Goal: Transaction & Acquisition: Purchase product/service

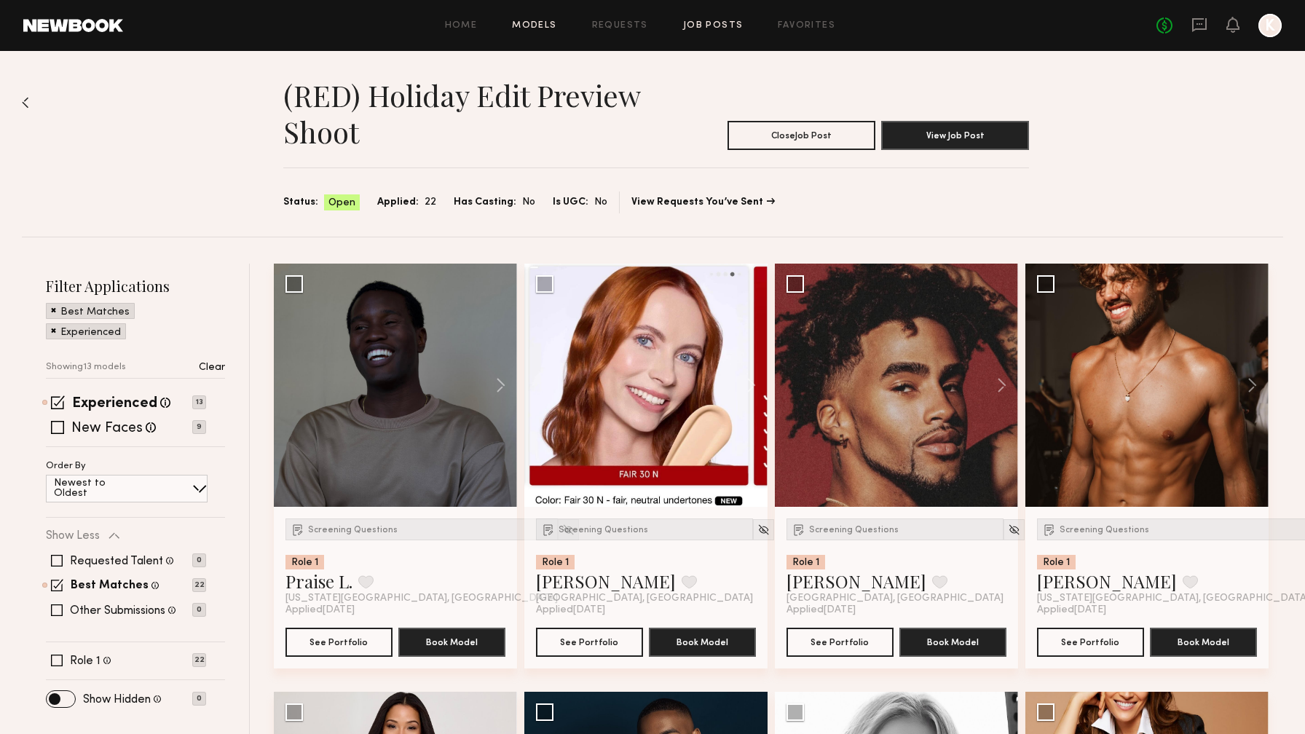
click at [543, 23] on link "Models" at bounding box center [534, 25] width 44 height 9
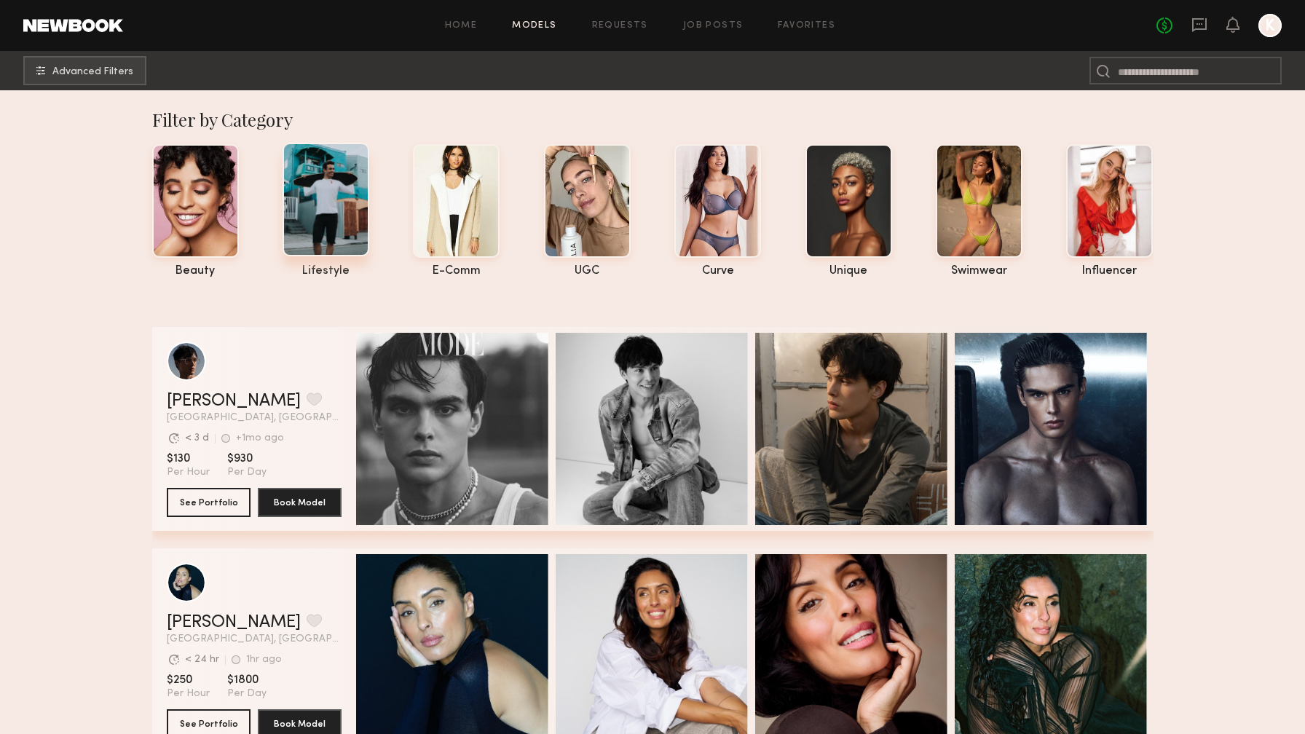
click at [347, 205] on div at bounding box center [326, 200] width 87 height 114
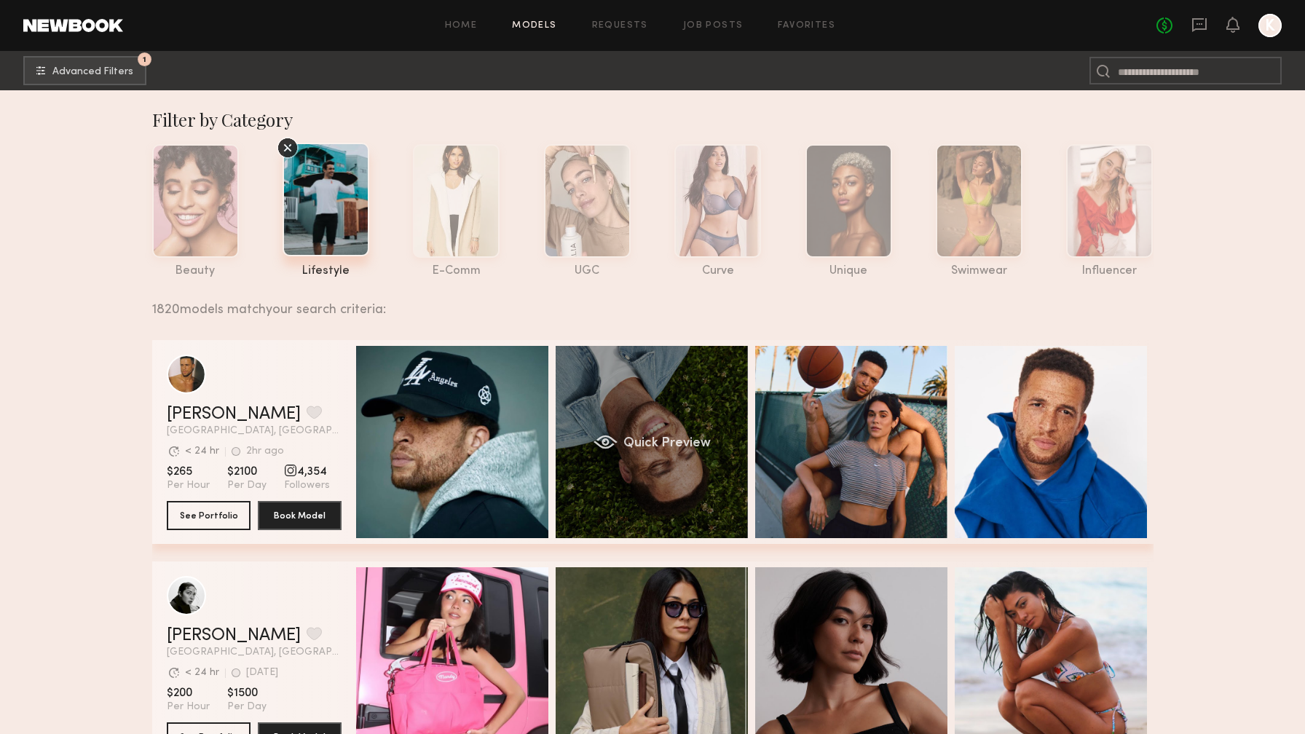
scroll to position [21, 0]
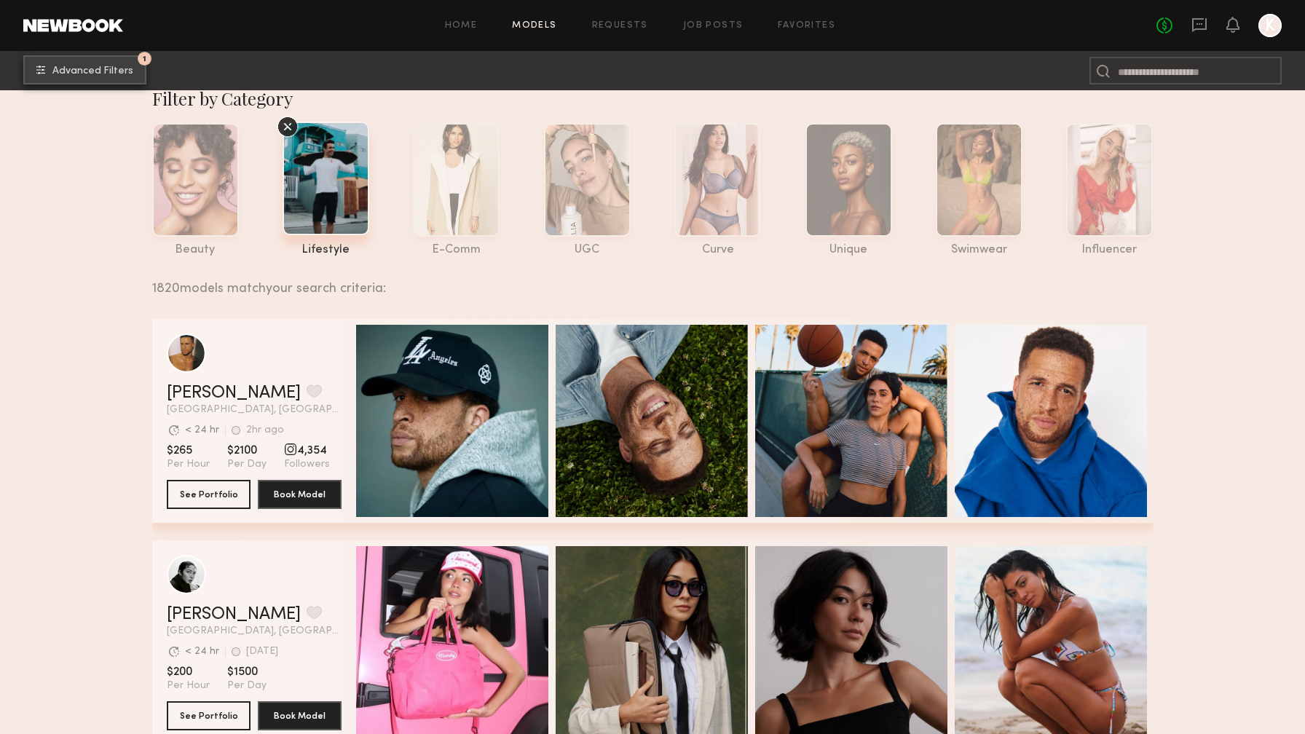
click at [113, 76] on button "1 Advanced Filters" at bounding box center [84, 69] width 123 height 29
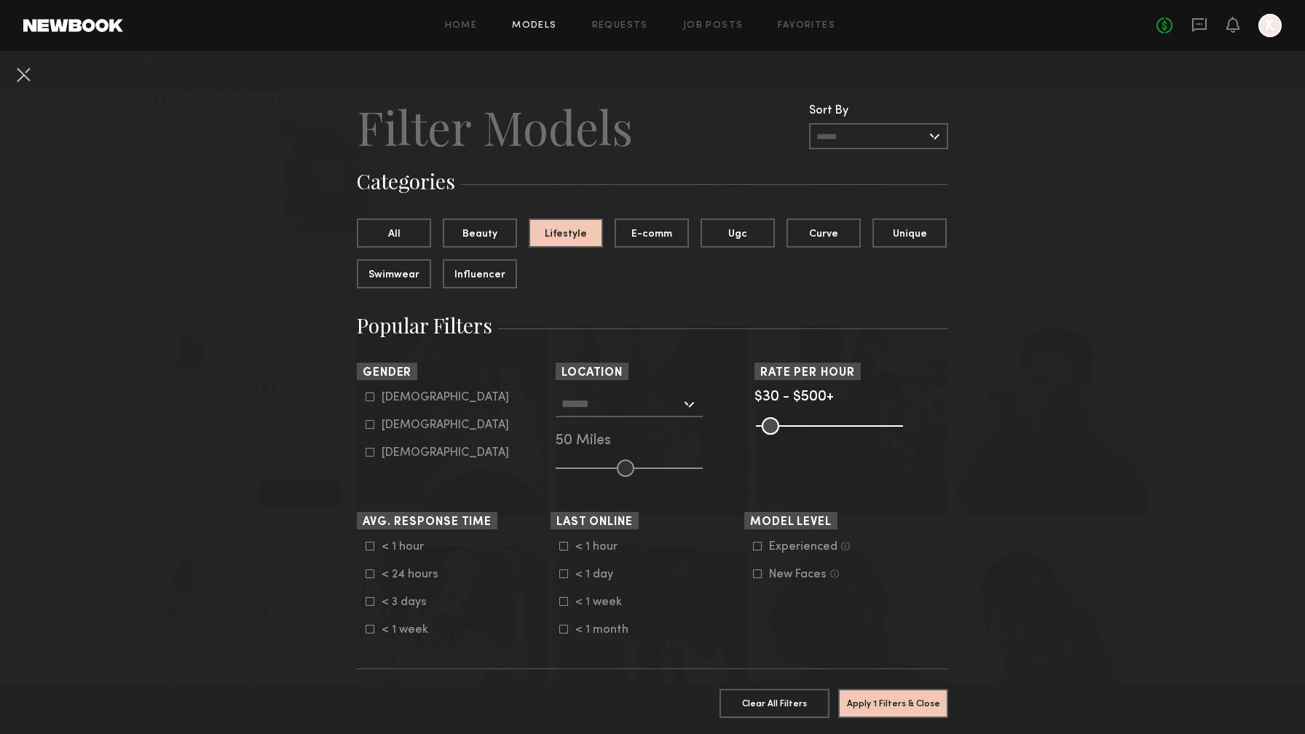
click at [668, 406] on input "text" at bounding box center [620, 403] width 119 height 25
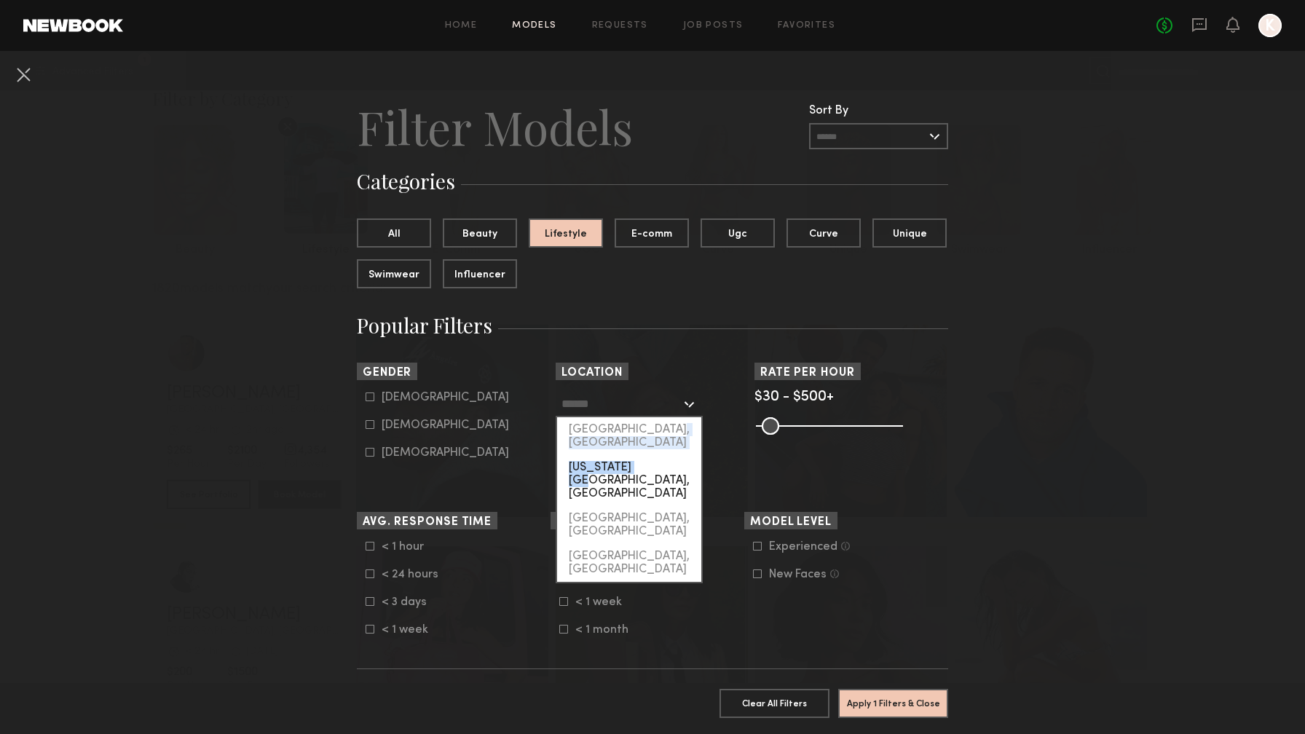
drag, startPoint x: 634, startPoint y: 440, endPoint x: 636, endPoint y: 455, distance: 15.4
click at [636, 455] on div "Los Angeles, CA New York City, NY Brooklyn, NY Chicago, IL" at bounding box center [629, 500] width 147 height 166
click at [636, 455] on div "New York City, NY" at bounding box center [629, 480] width 144 height 51
type input "**********"
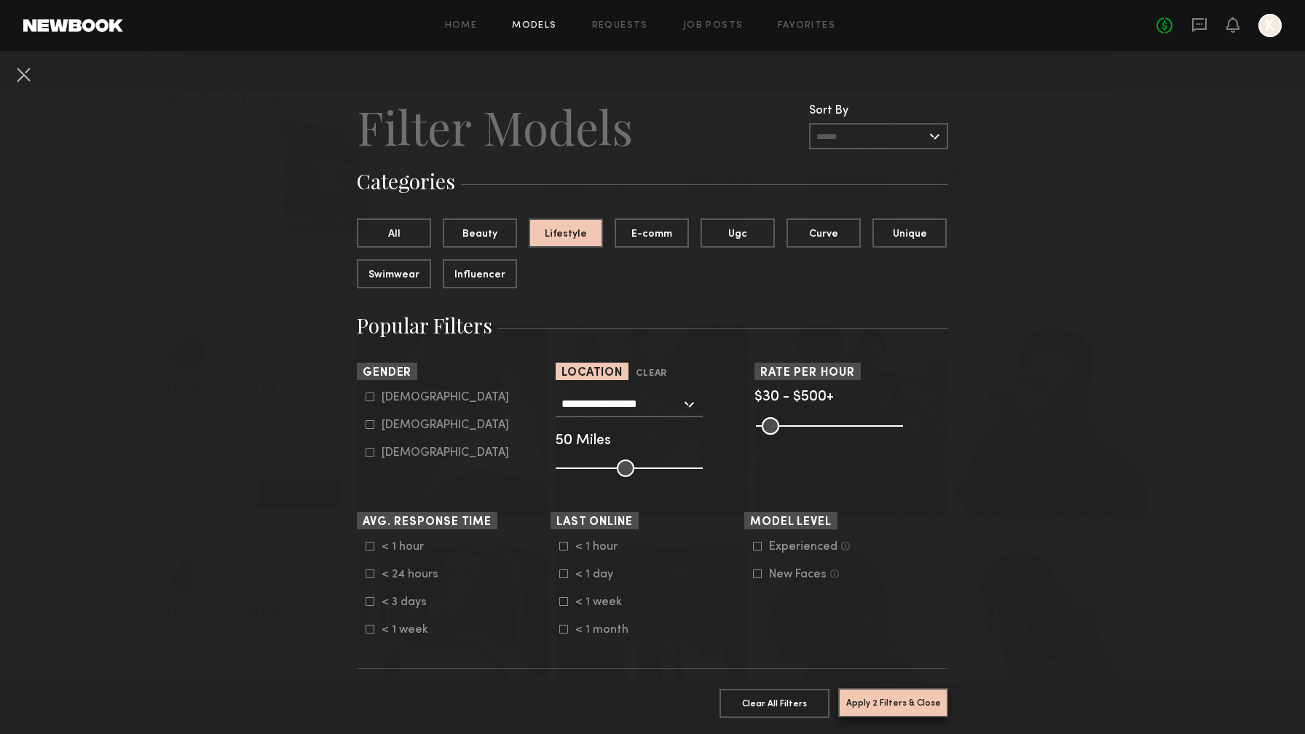
click at [912, 710] on button "Apply 2 Filters & Close" at bounding box center [893, 702] width 110 height 29
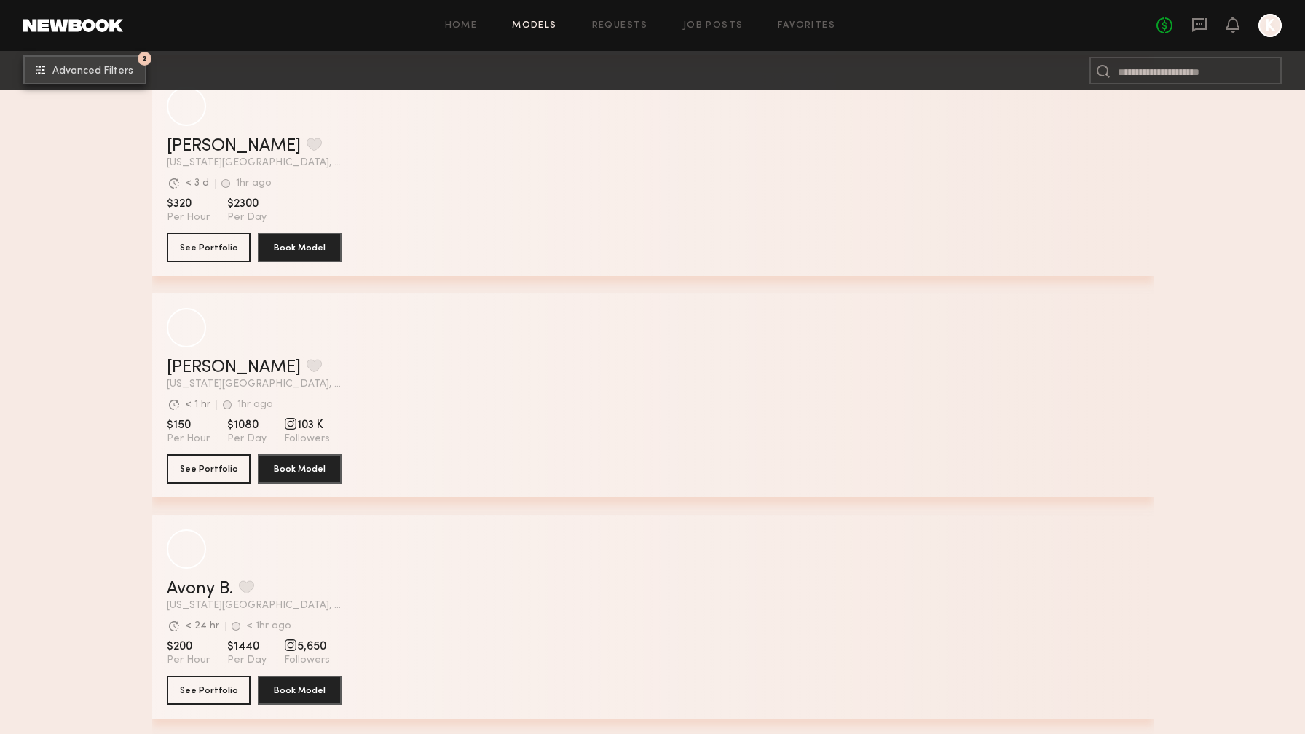
scroll to position [1195, 0]
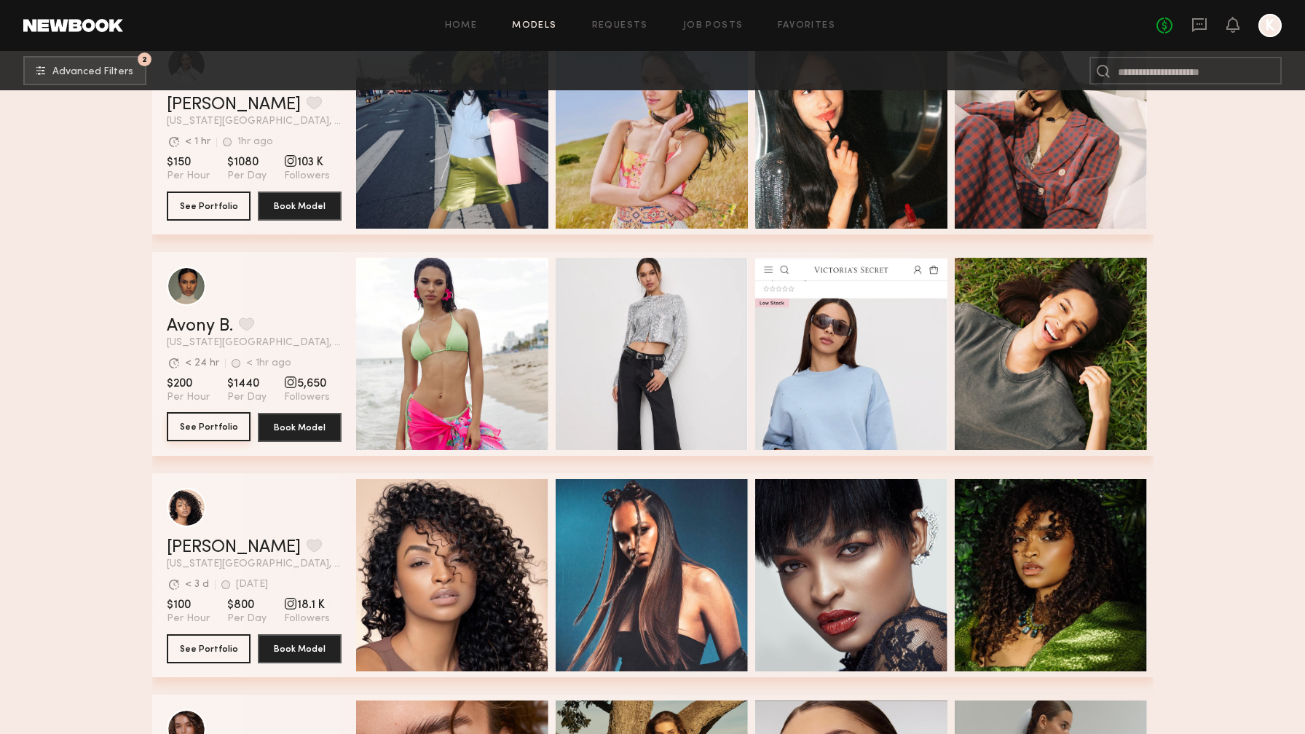
click at [203, 428] on button "See Portfolio" at bounding box center [209, 426] width 84 height 29
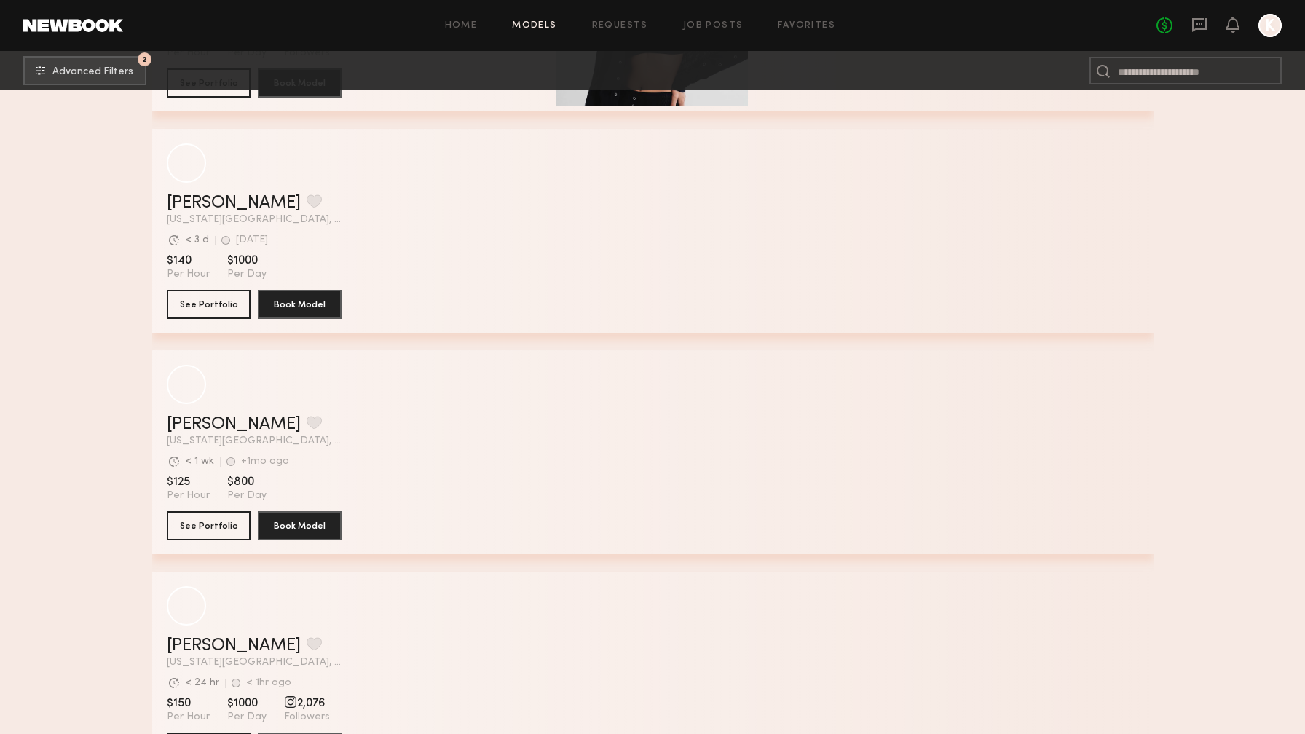
scroll to position [6063, 0]
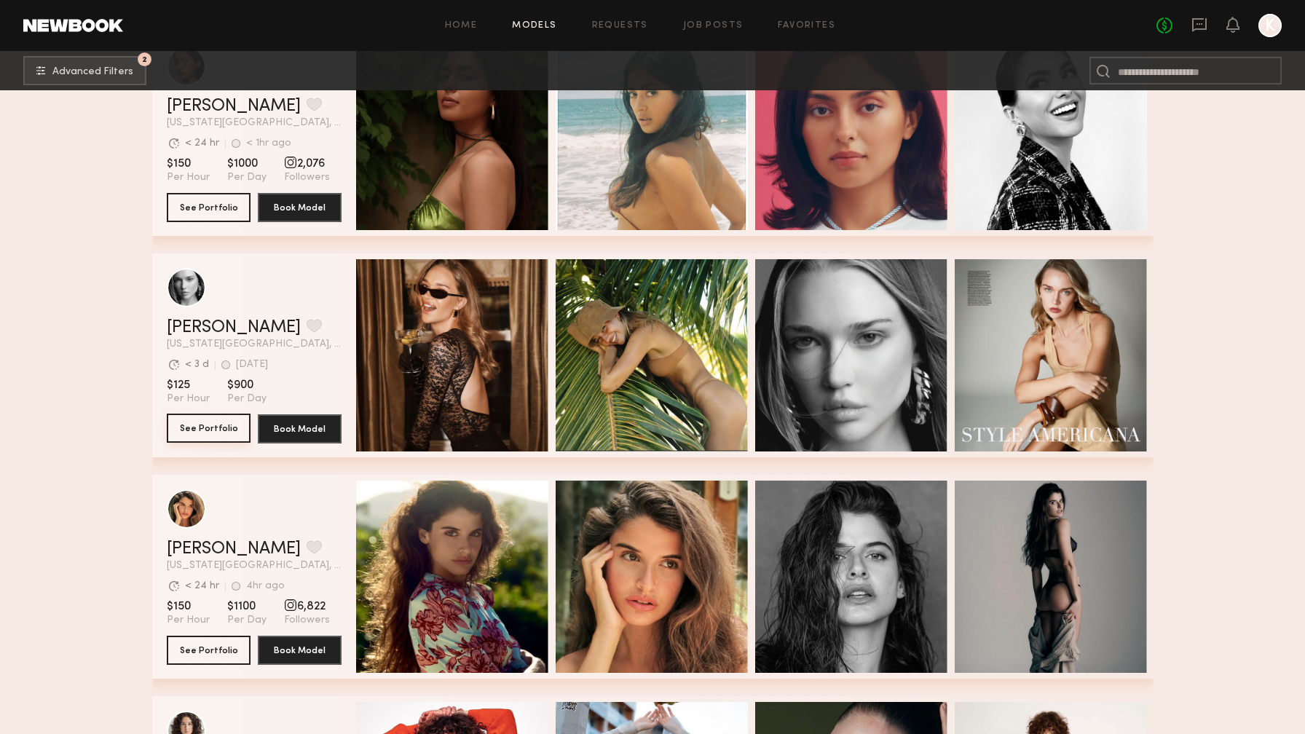
click at [216, 441] on button "See Portfolio" at bounding box center [209, 428] width 84 height 29
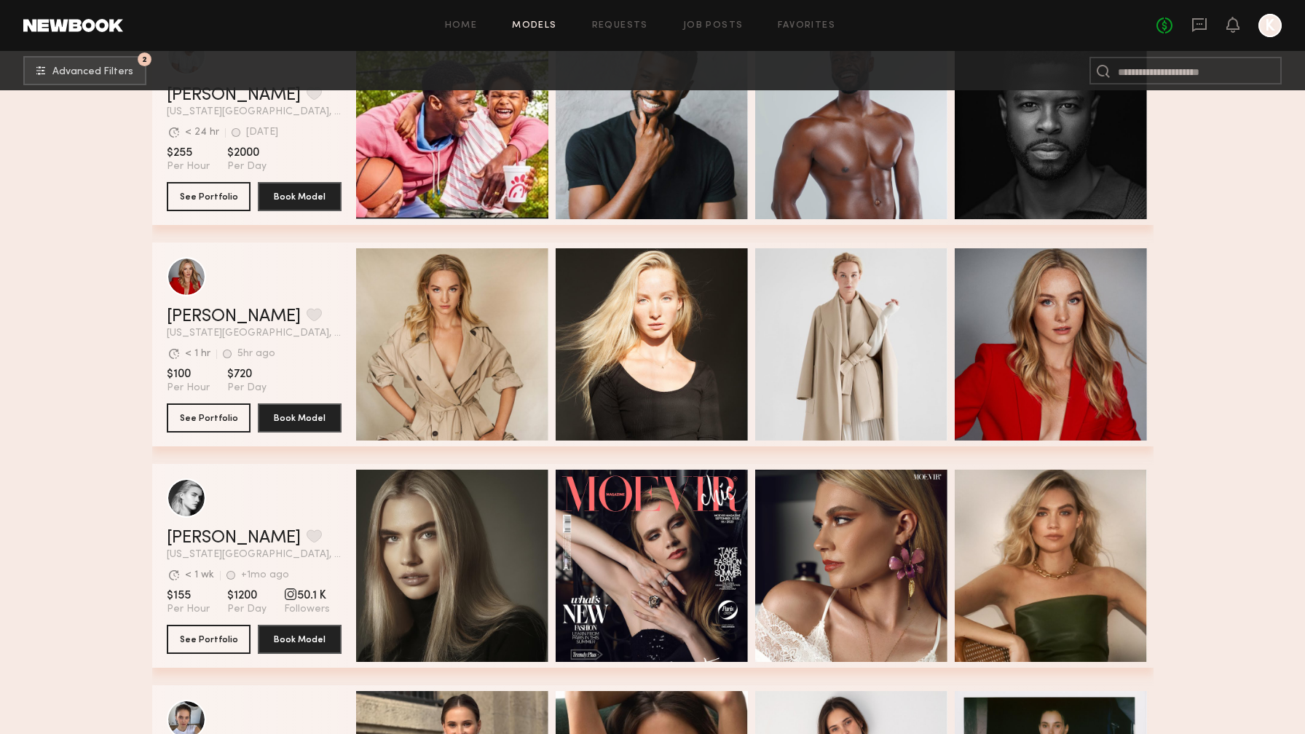
scroll to position [8248, 0]
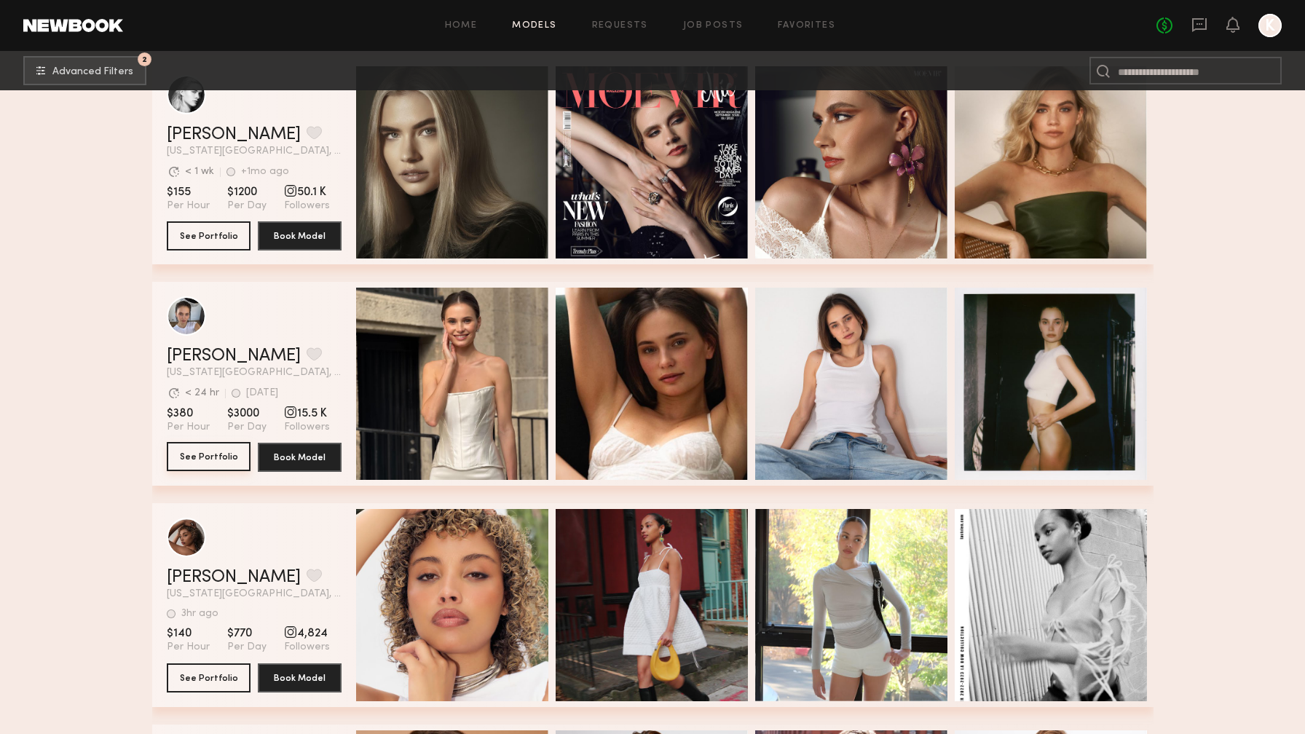
click at [191, 467] on button "See Portfolio" at bounding box center [209, 456] width 84 height 29
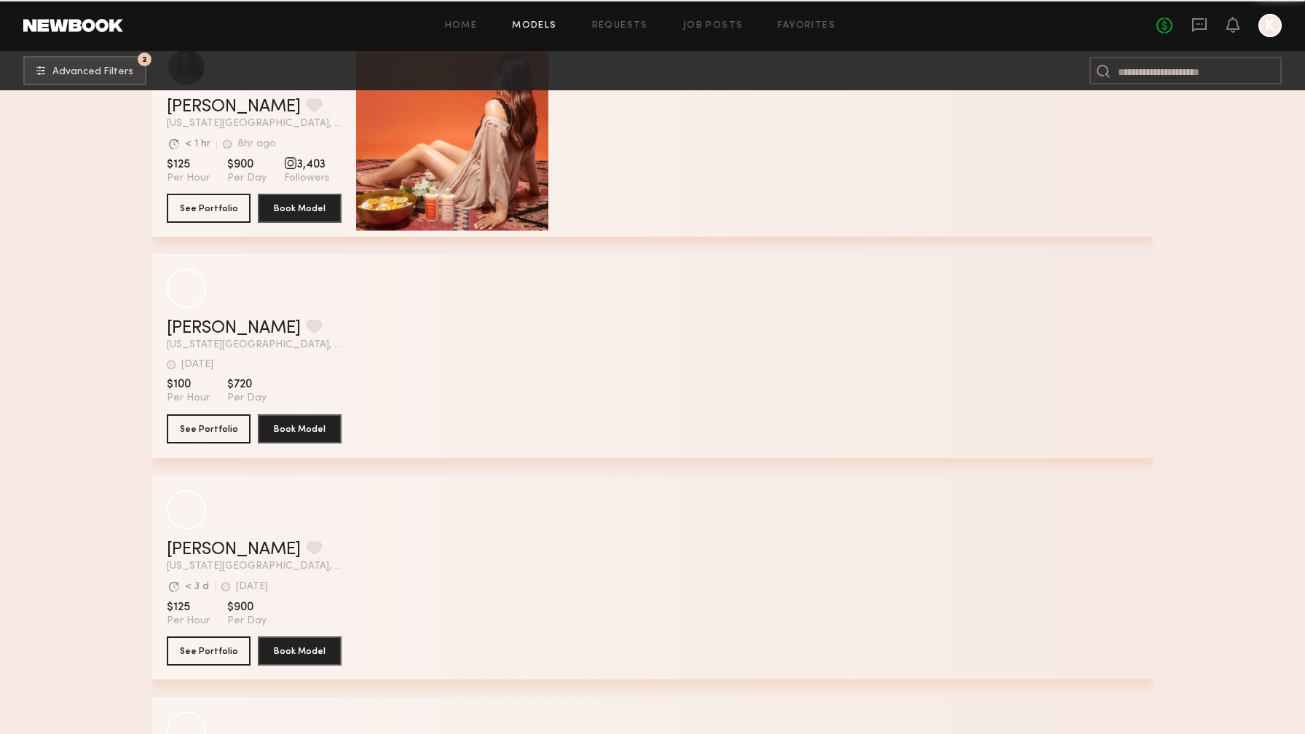
scroll to position [12931, 0]
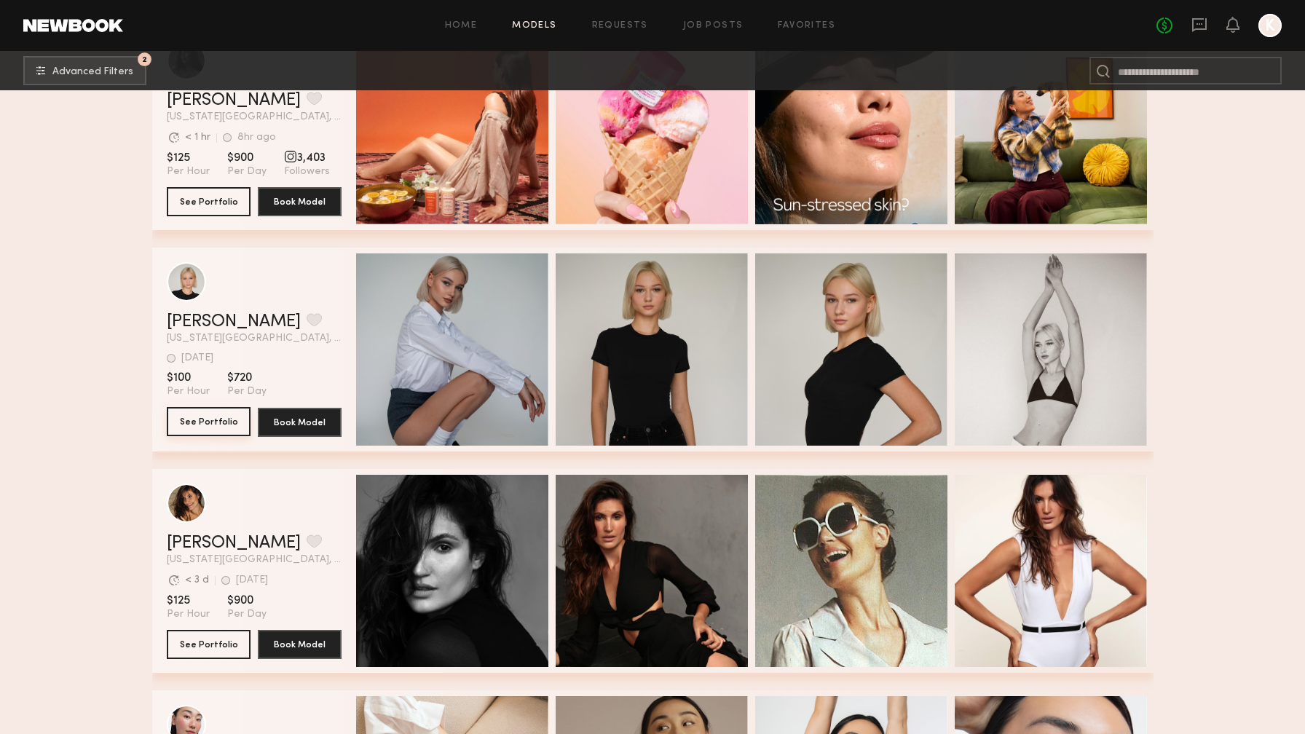
click at [207, 433] on button "See Portfolio" at bounding box center [209, 421] width 84 height 29
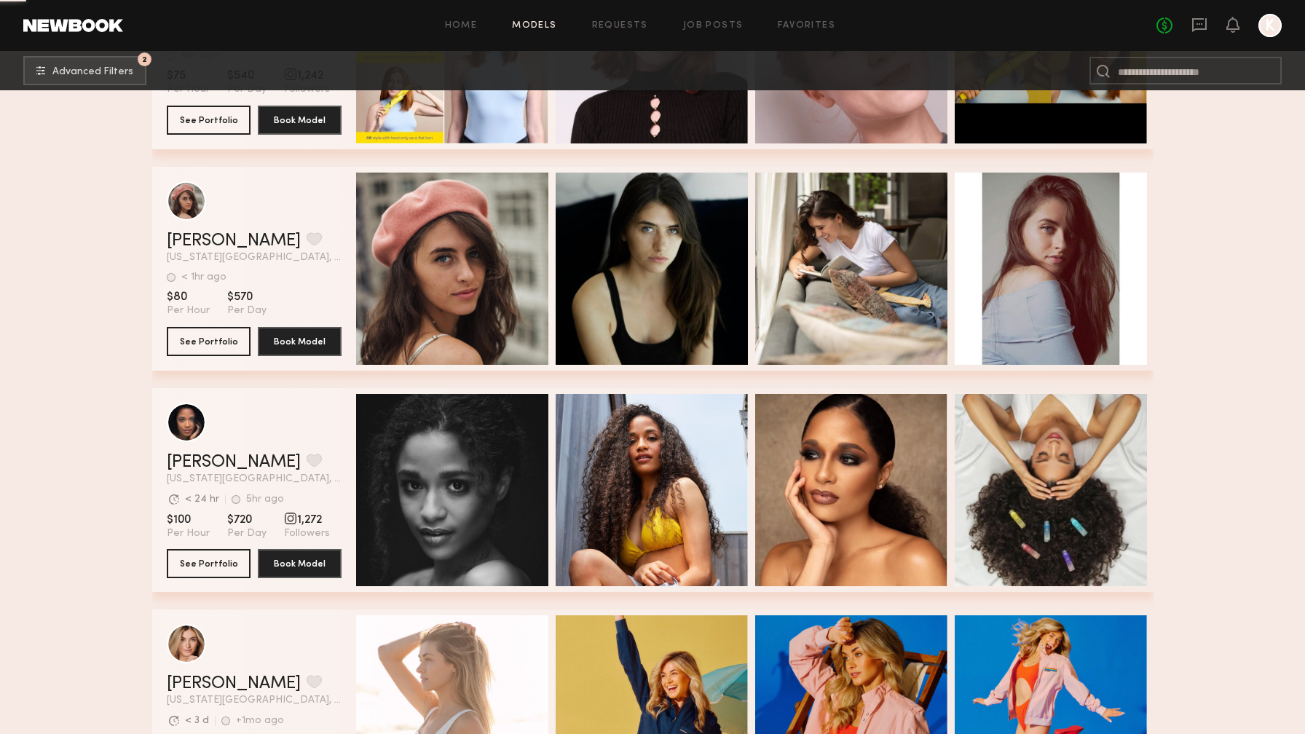
scroll to position [15263, 0]
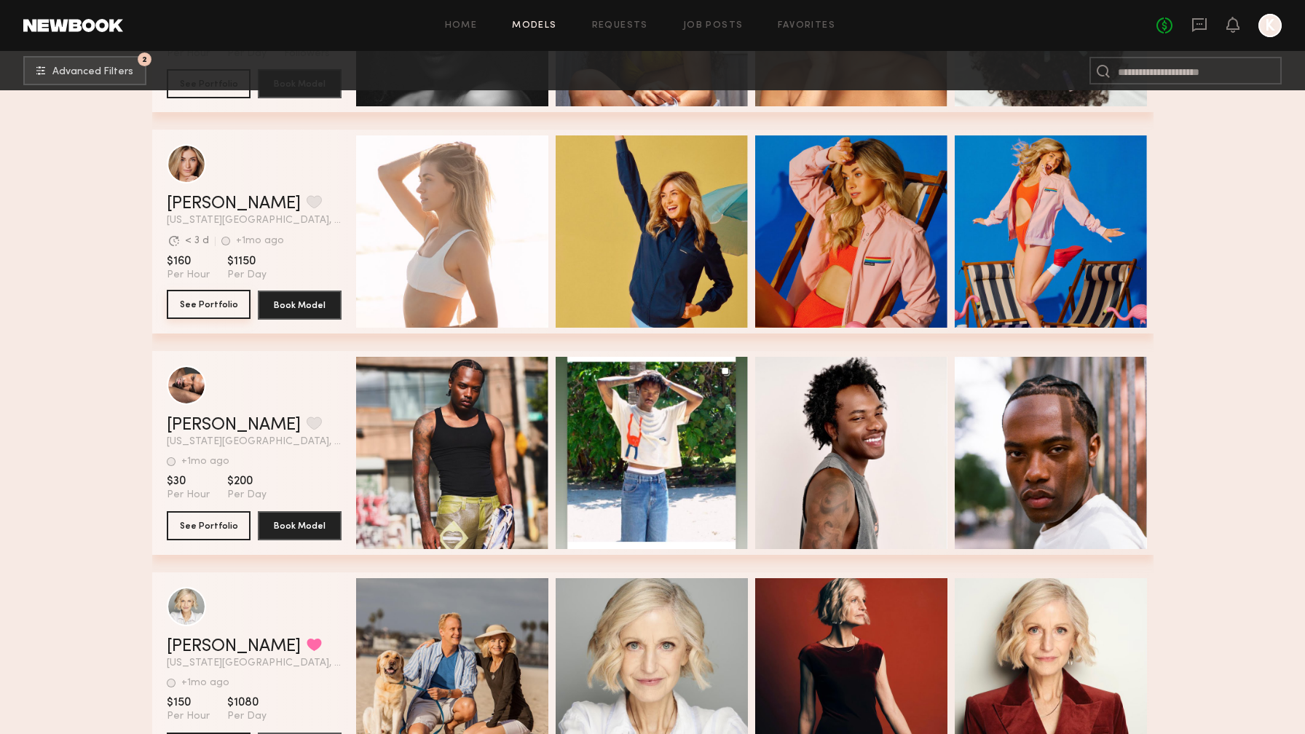
click at [213, 312] on button "See Portfolio" at bounding box center [209, 304] width 84 height 29
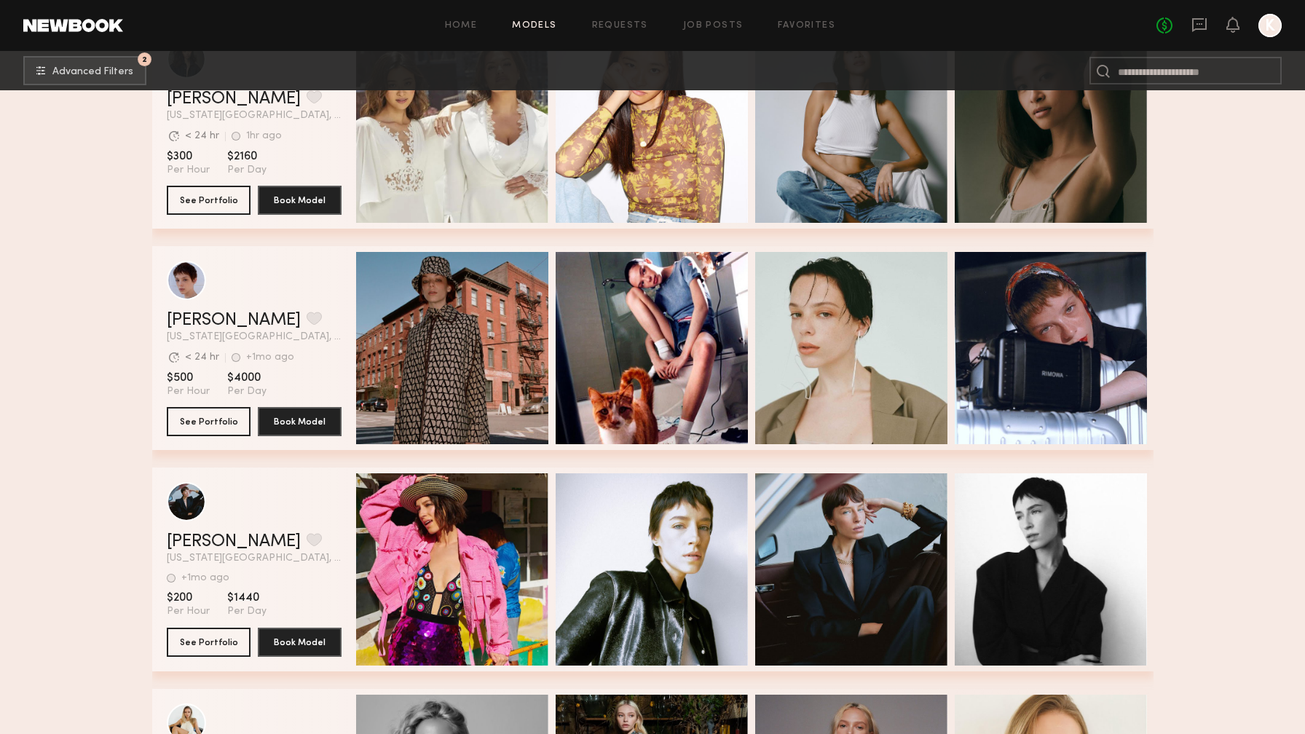
scroll to position [17779, 0]
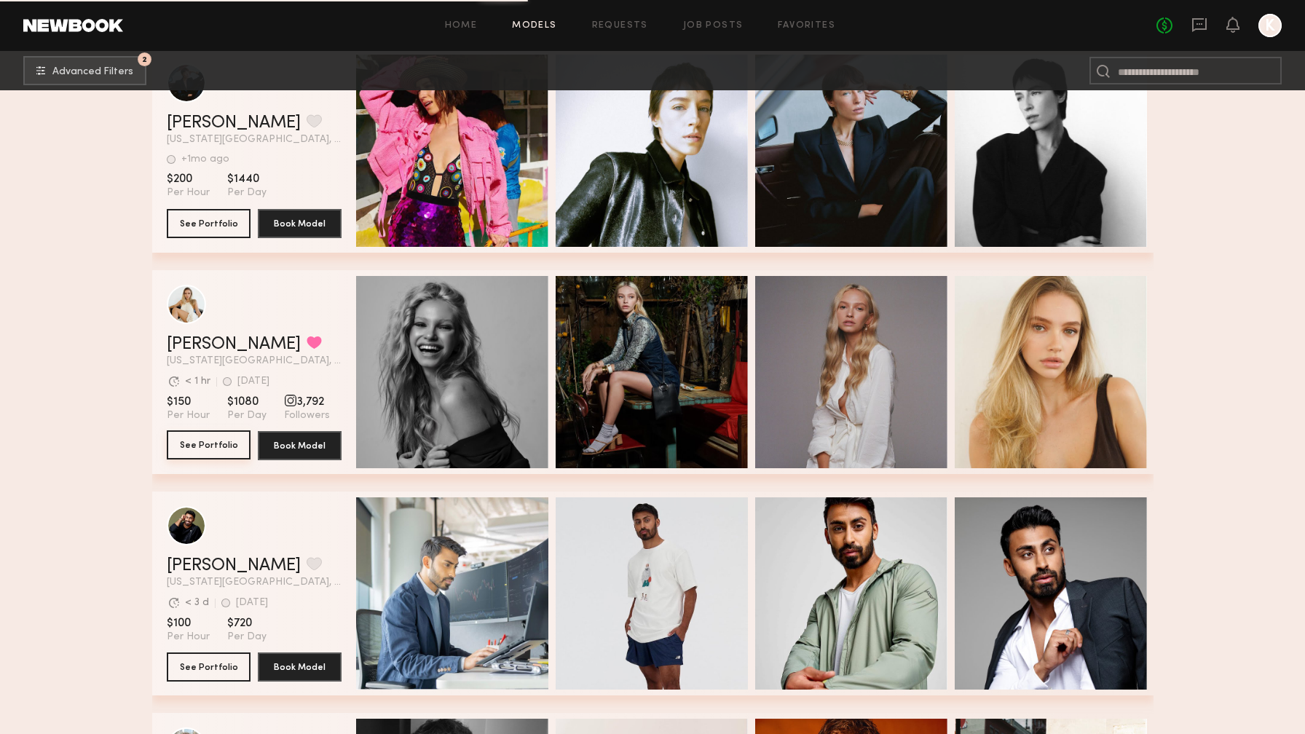
click at [196, 443] on button "See Portfolio" at bounding box center [209, 444] width 84 height 29
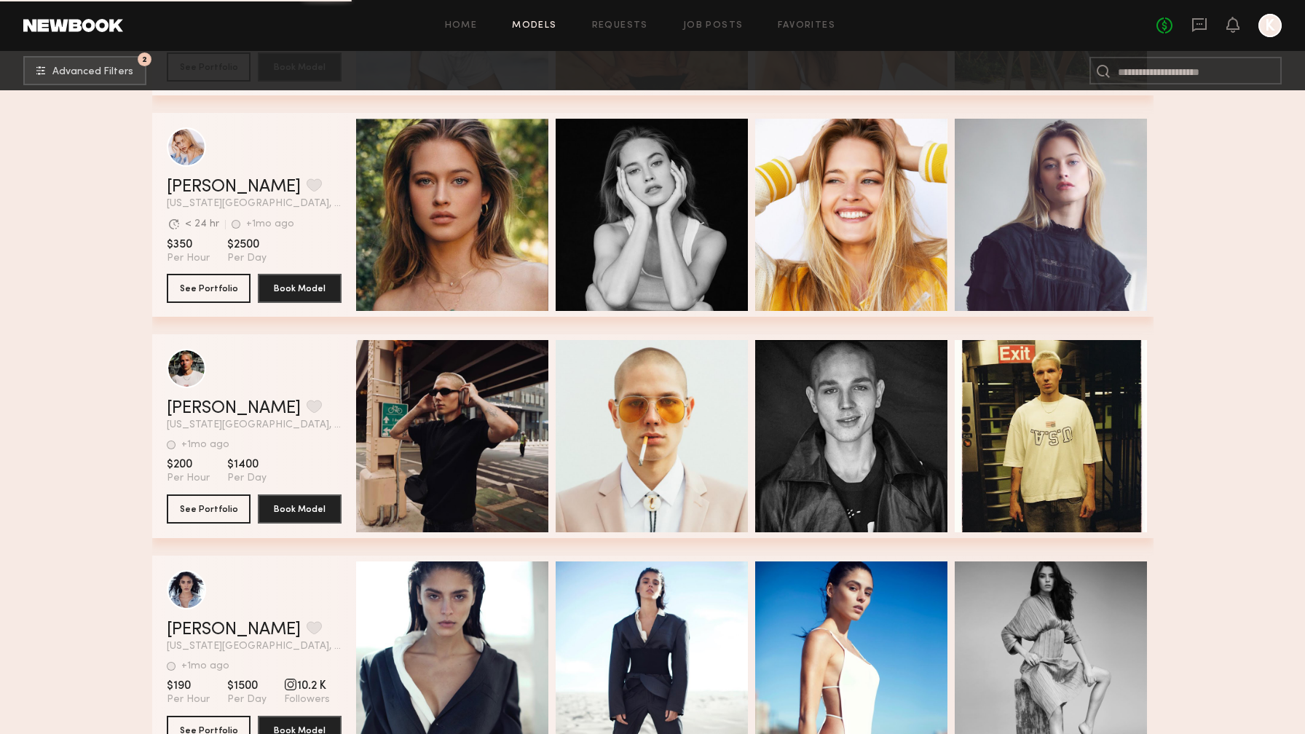
scroll to position [20462, 0]
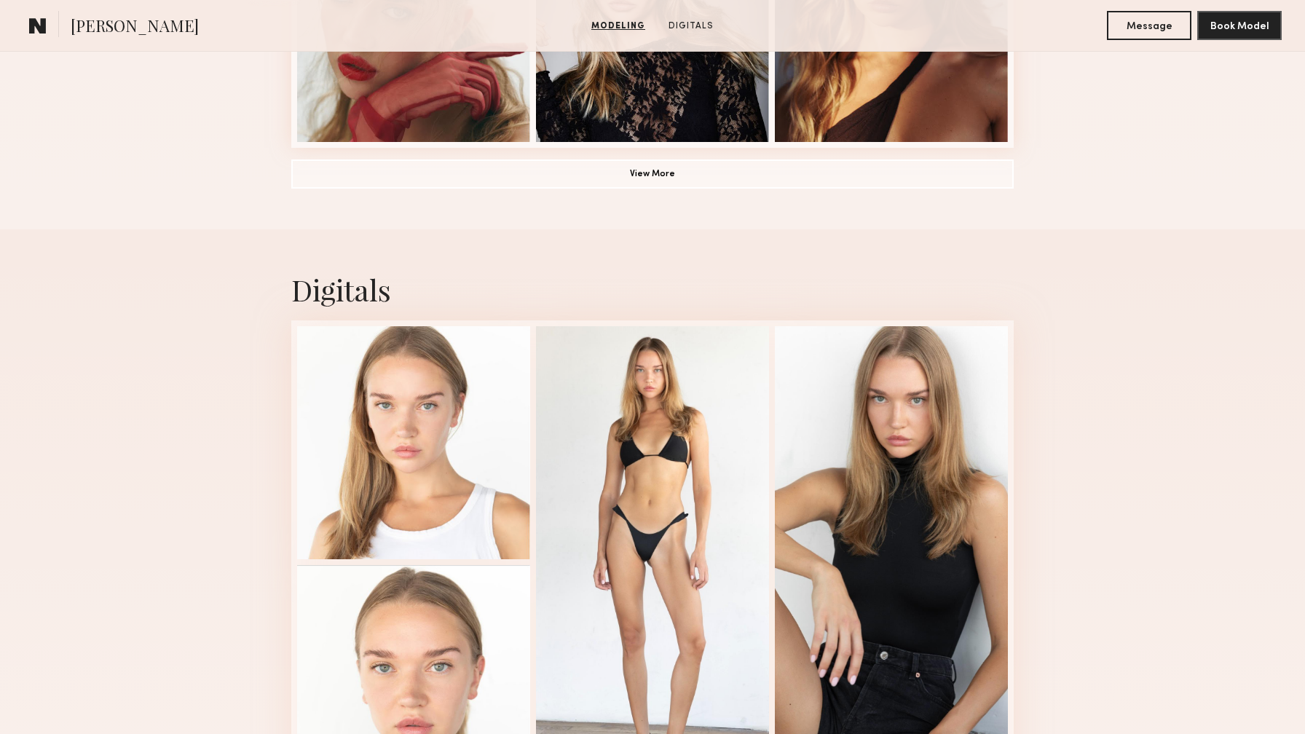
scroll to position [1414, 0]
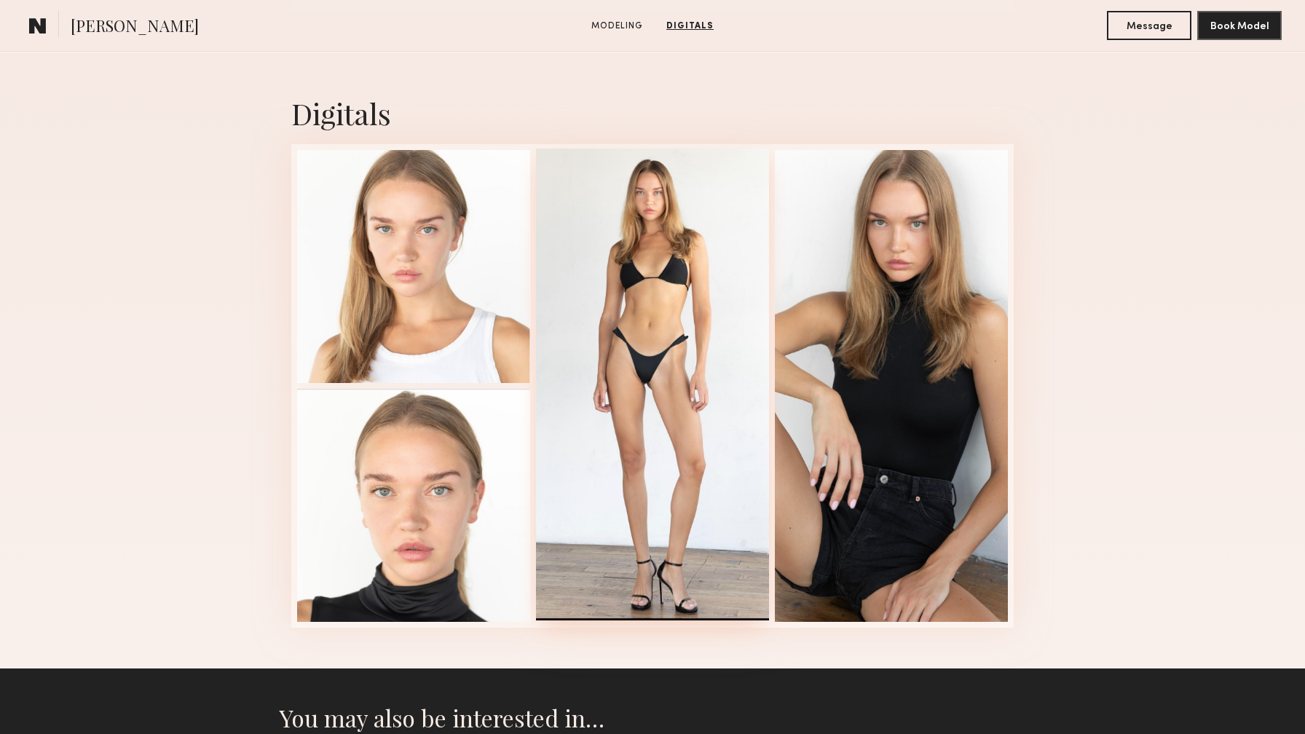
click at [639, 338] on div at bounding box center [652, 385] width 233 height 472
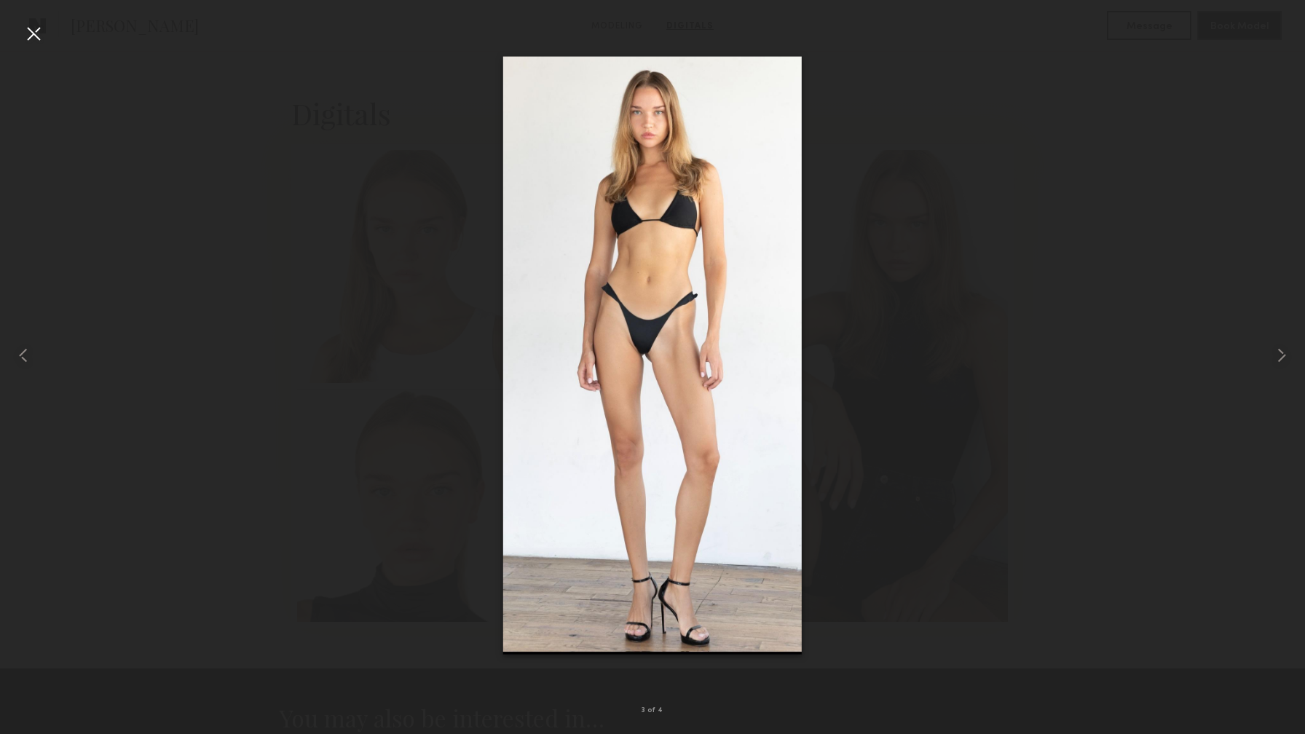
click at [1022, 328] on div at bounding box center [652, 355] width 1305 height 664
click at [671, 332] on img at bounding box center [652, 356] width 299 height 598
click at [258, 197] on div at bounding box center [652, 355] width 1305 height 664
click at [27, 24] on div at bounding box center [33, 33] width 23 height 23
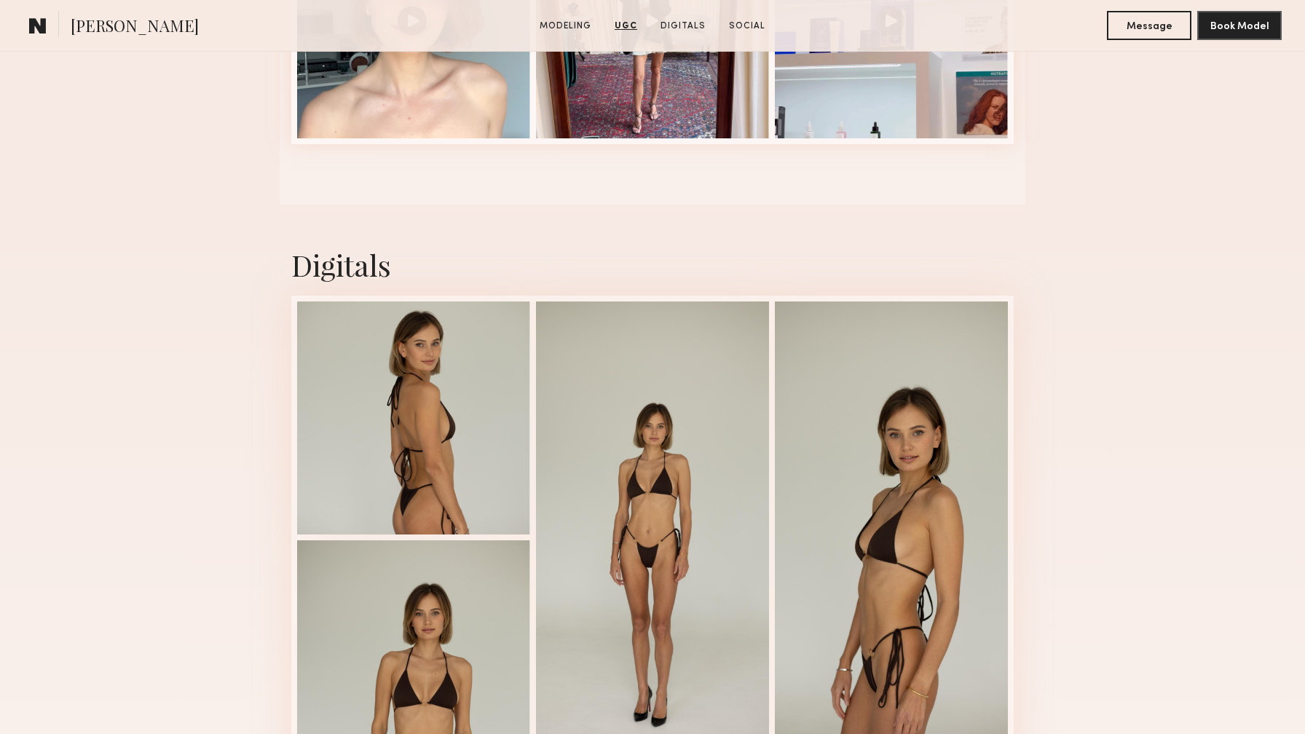
scroll to position [1932, 0]
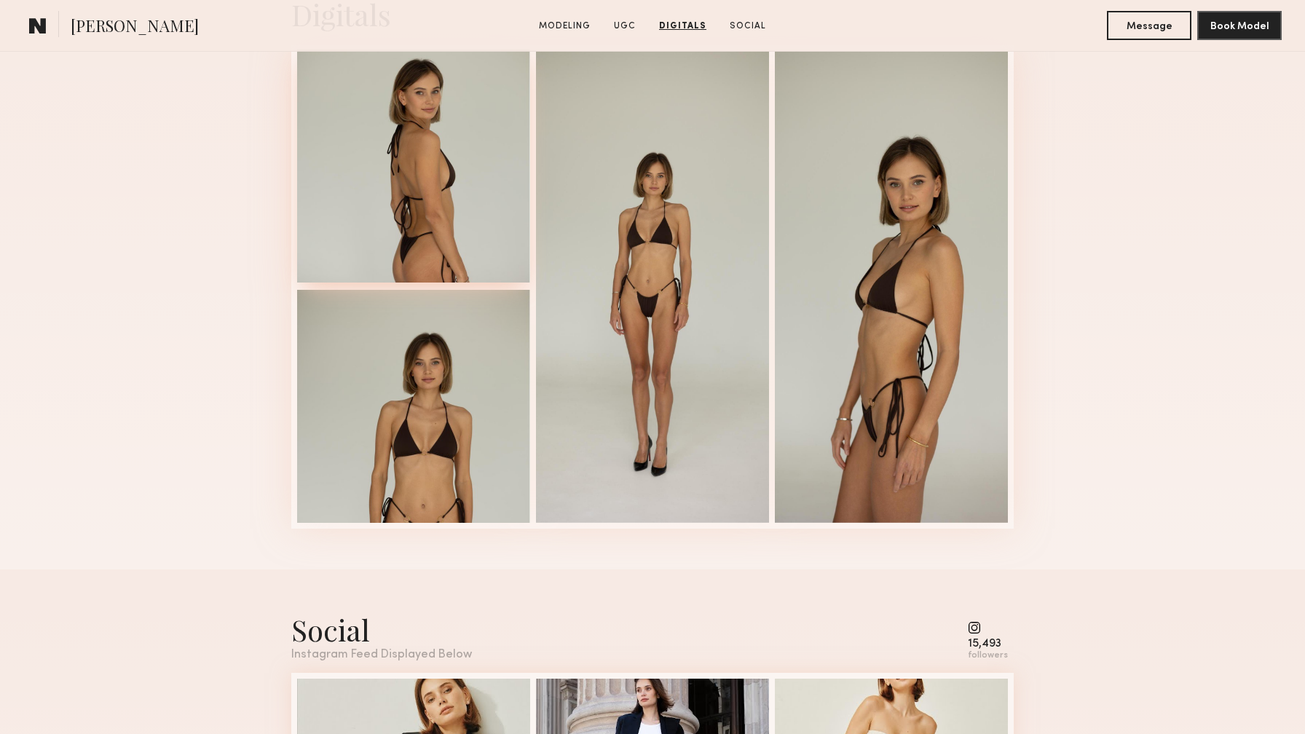
click at [425, 186] on div at bounding box center [413, 166] width 233 height 233
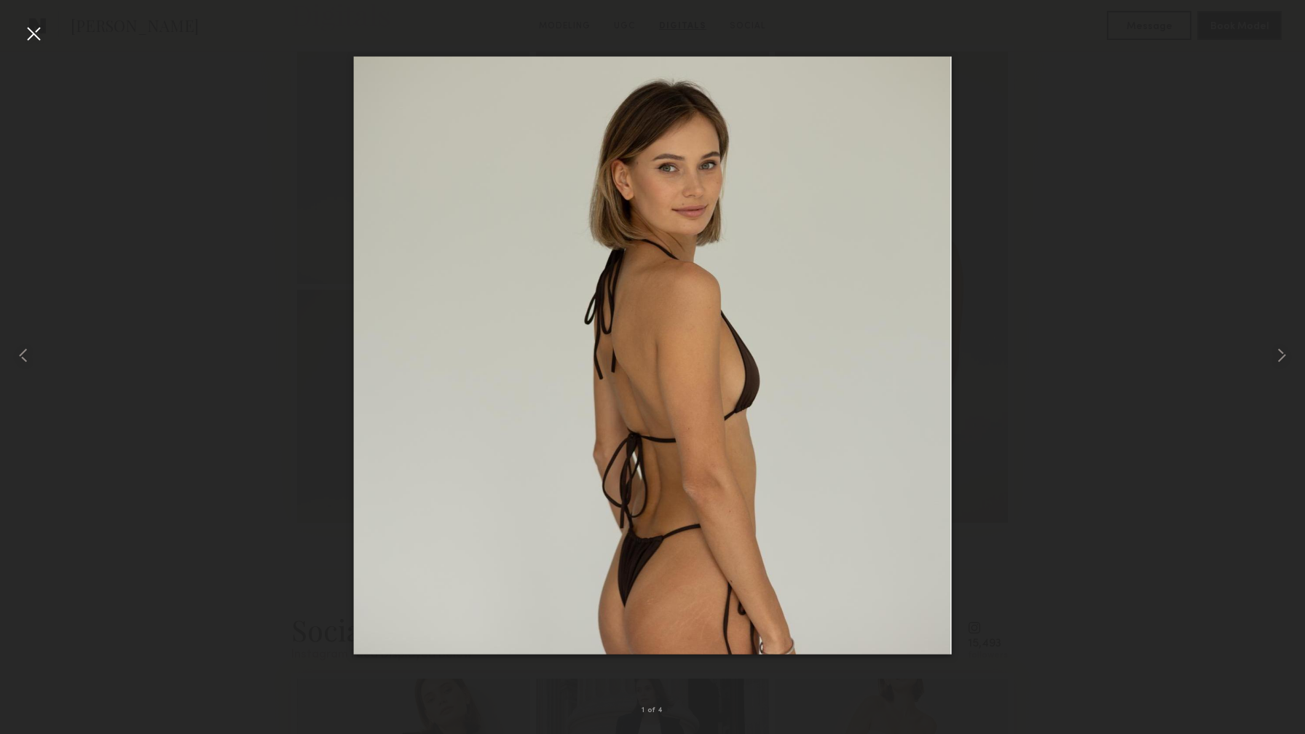
click at [680, 583] on img at bounding box center [653, 356] width 598 height 598
click at [36, 30] on div at bounding box center [33, 33] width 23 height 23
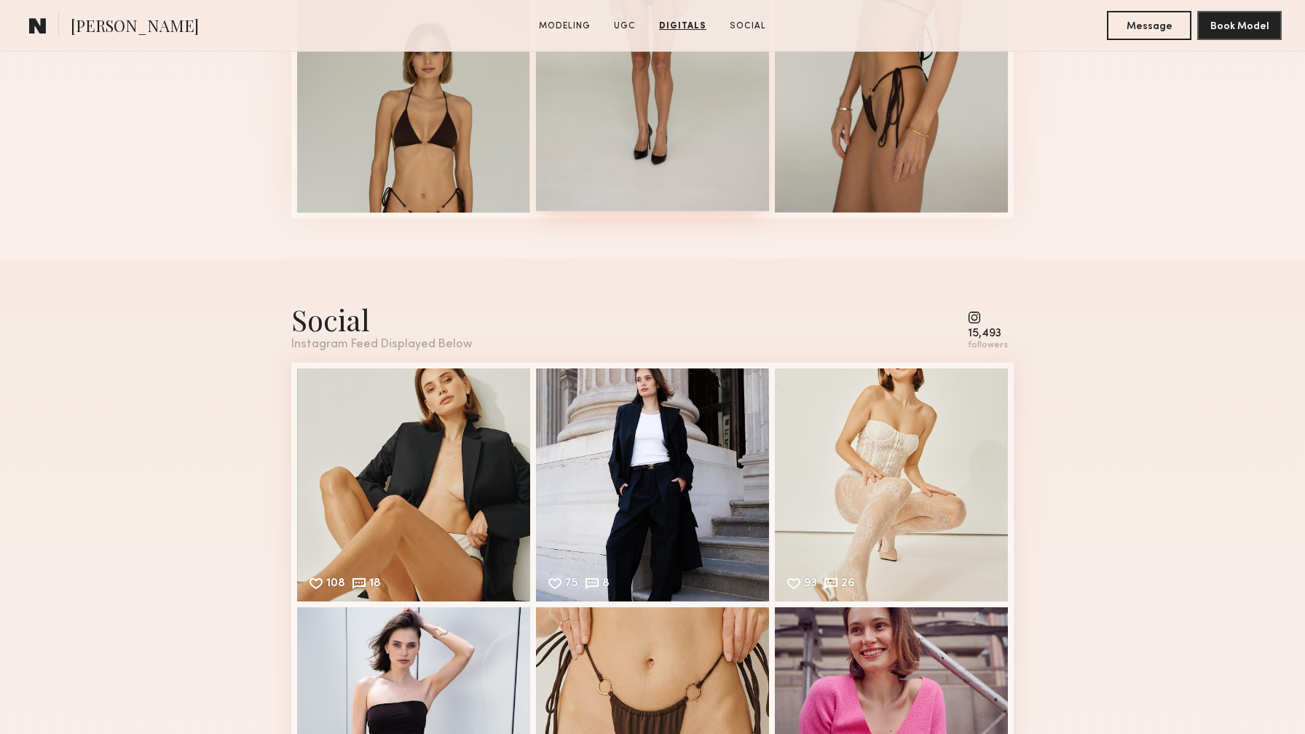
scroll to position [2460, 0]
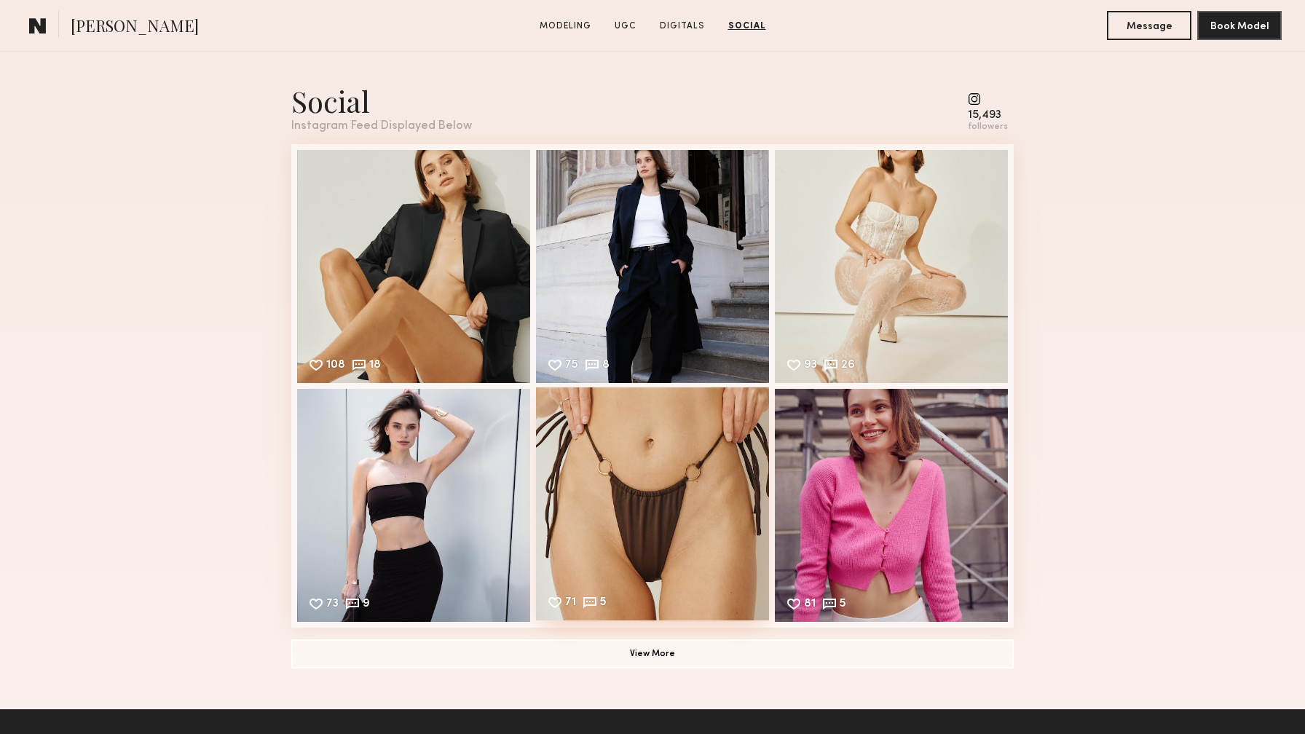
click at [655, 518] on div "71 5 Likes & comments displayed to show model’s engagement" at bounding box center [652, 503] width 233 height 233
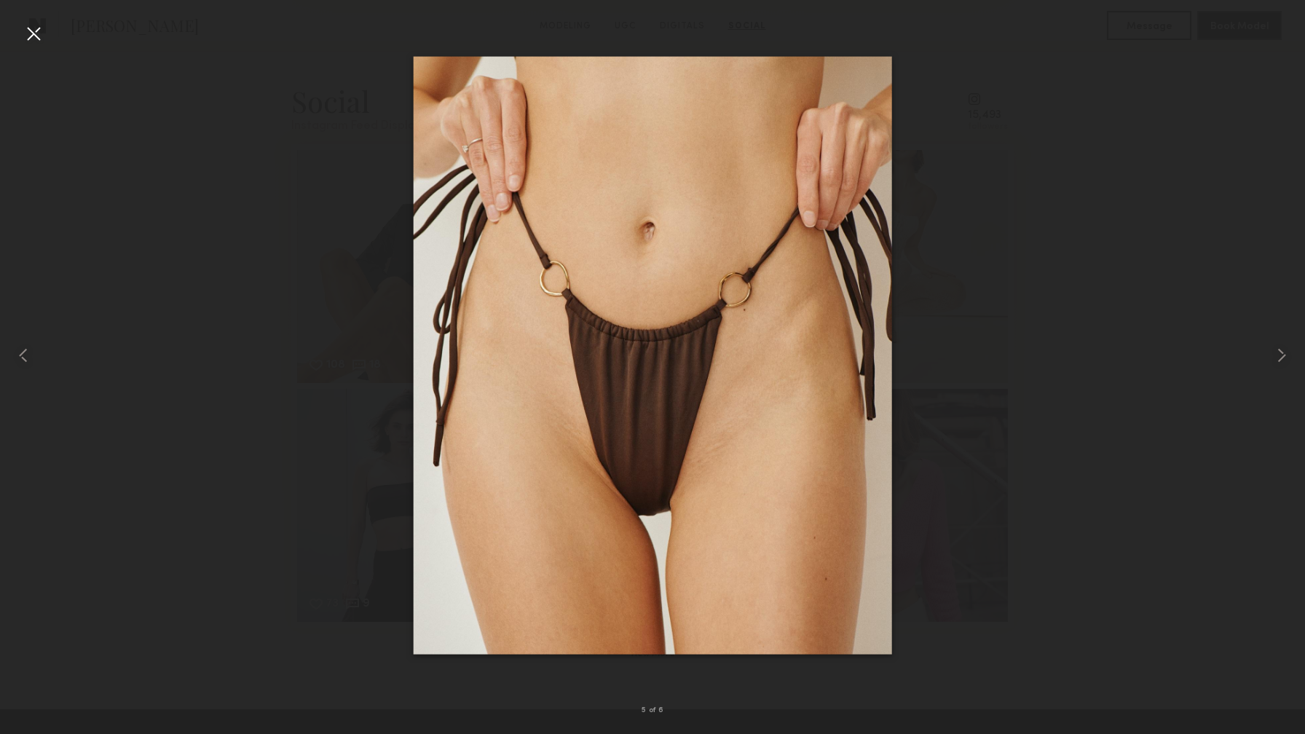
click at [306, 326] on div at bounding box center [652, 355] width 1305 height 664
click at [31, 44] on div at bounding box center [33, 33] width 23 height 23
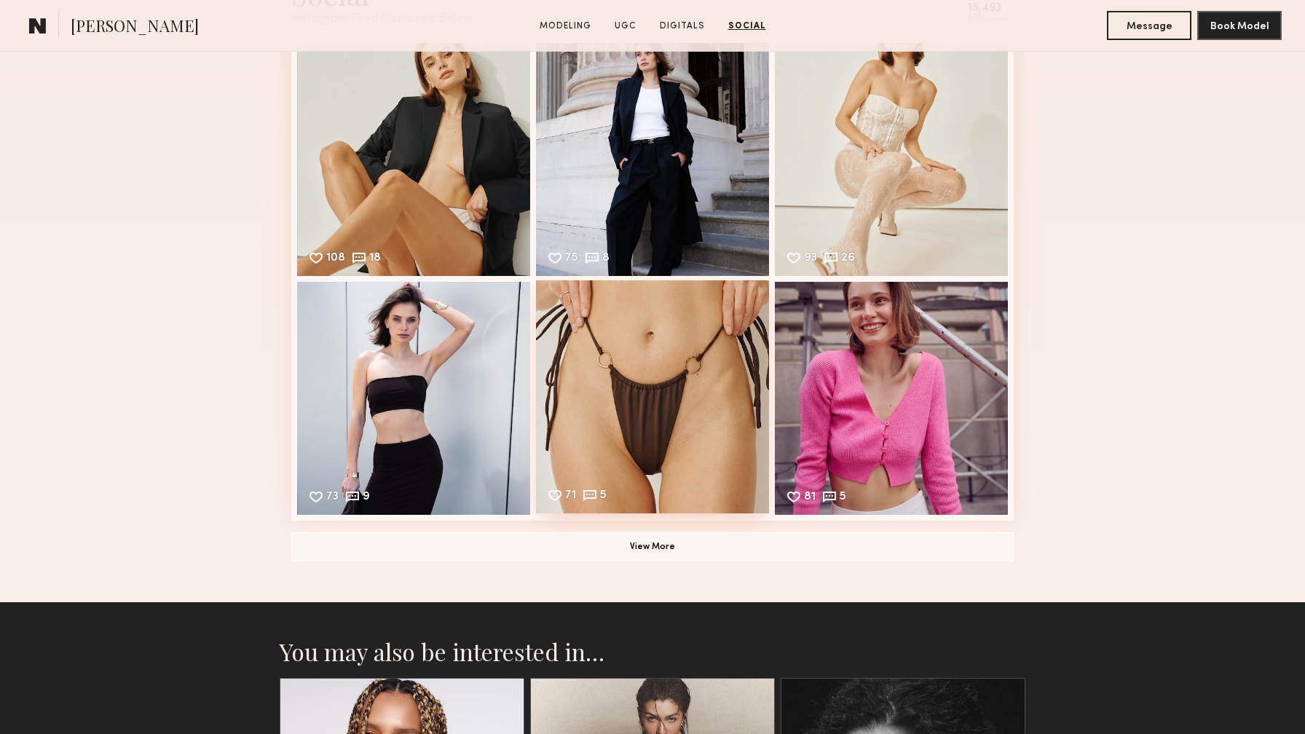
scroll to position [2705, 0]
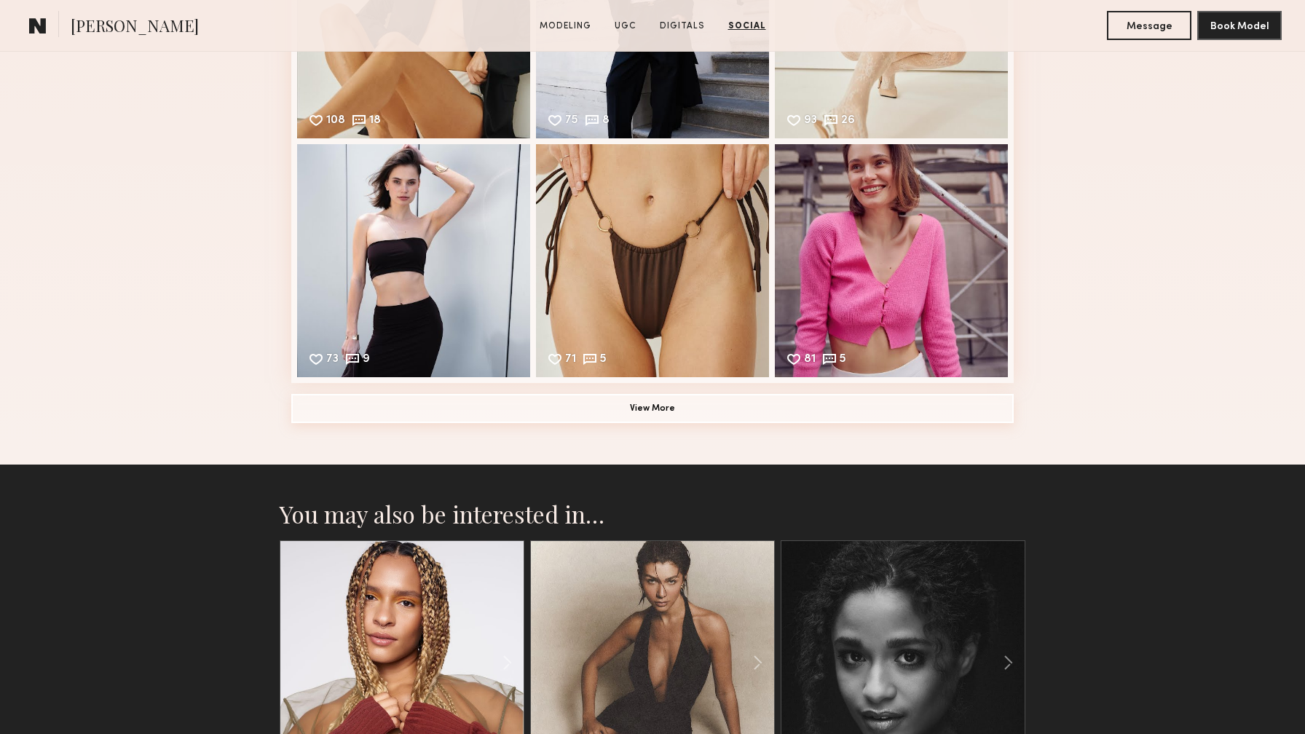
click at [657, 414] on button "View More" at bounding box center [652, 408] width 722 height 29
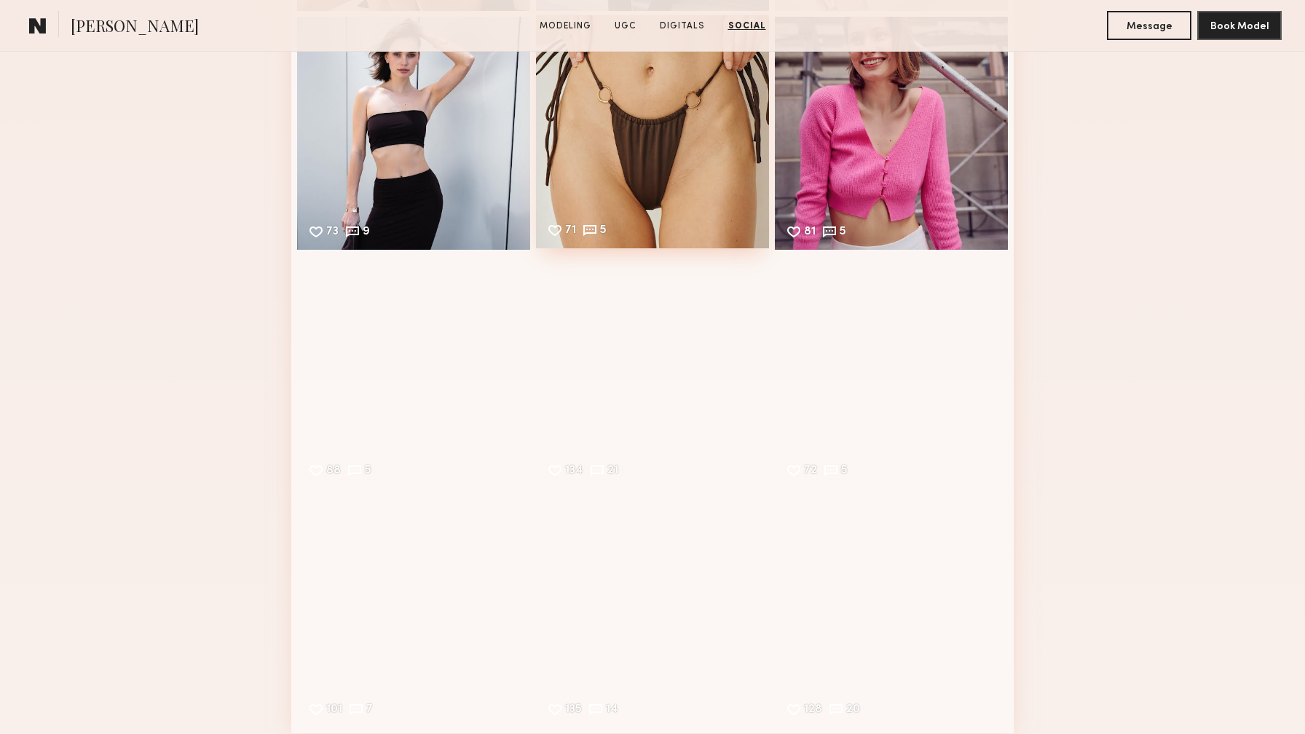
scroll to position [3096, 0]
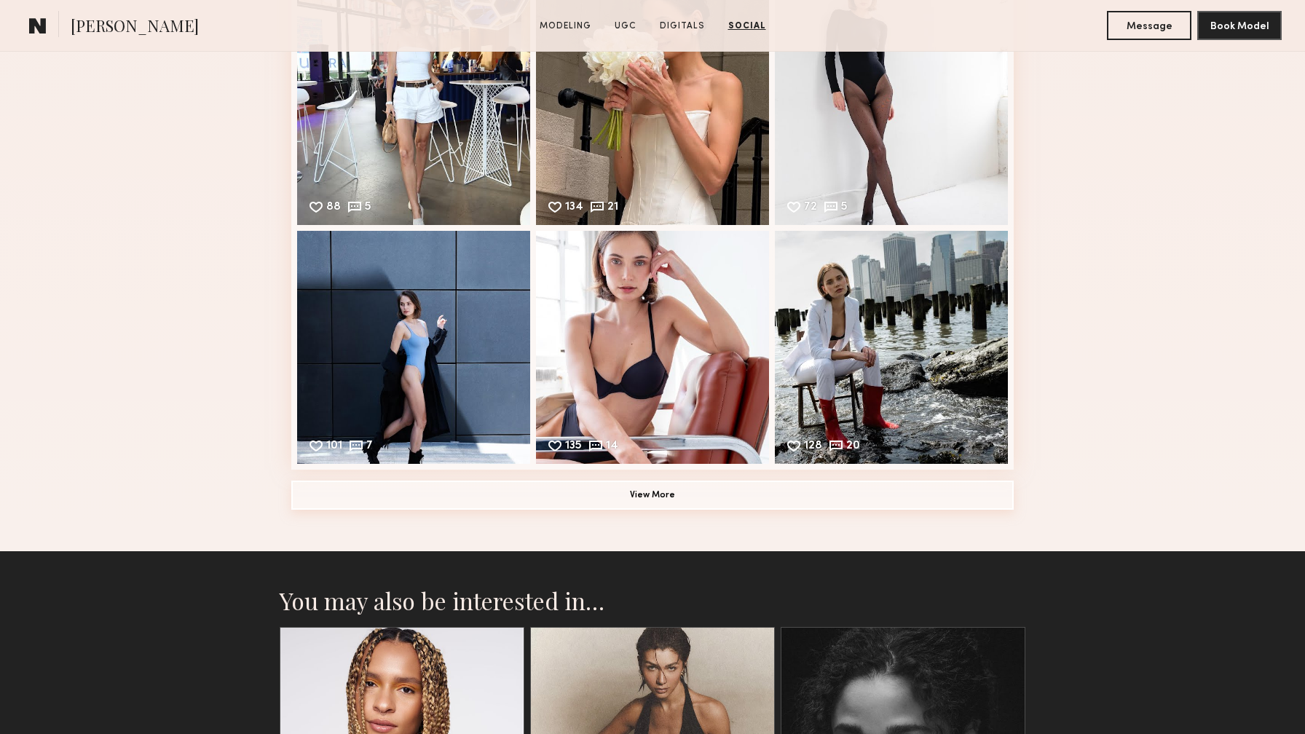
click at [645, 482] on button "View More" at bounding box center [652, 495] width 722 height 29
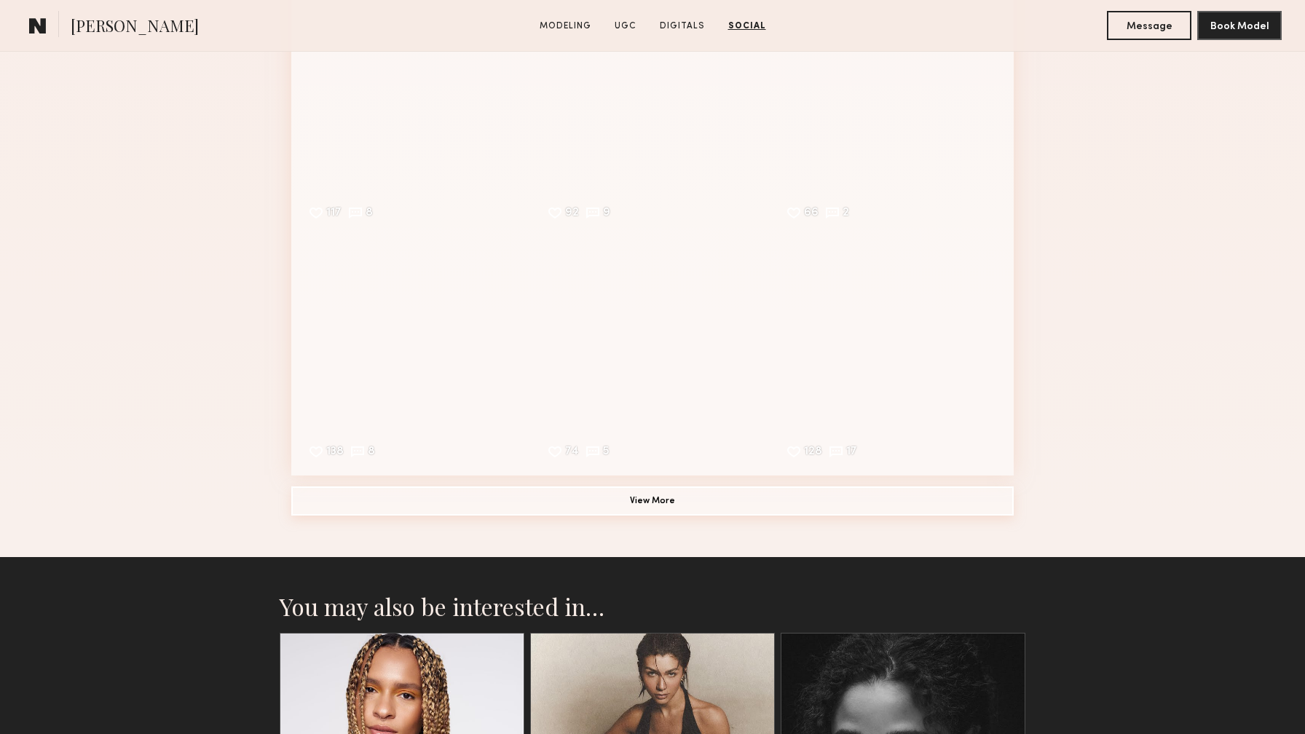
scroll to position [3569, 0]
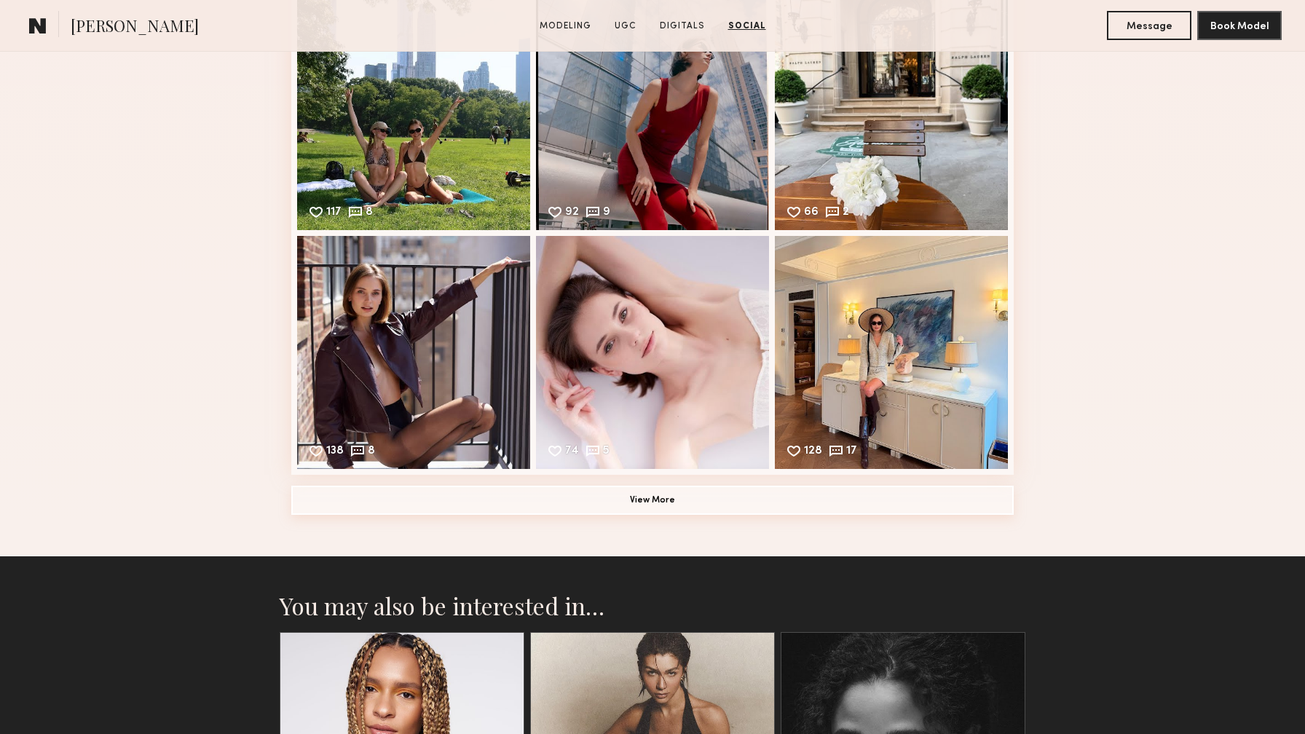
click at [646, 509] on button "View More" at bounding box center [652, 500] width 722 height 29
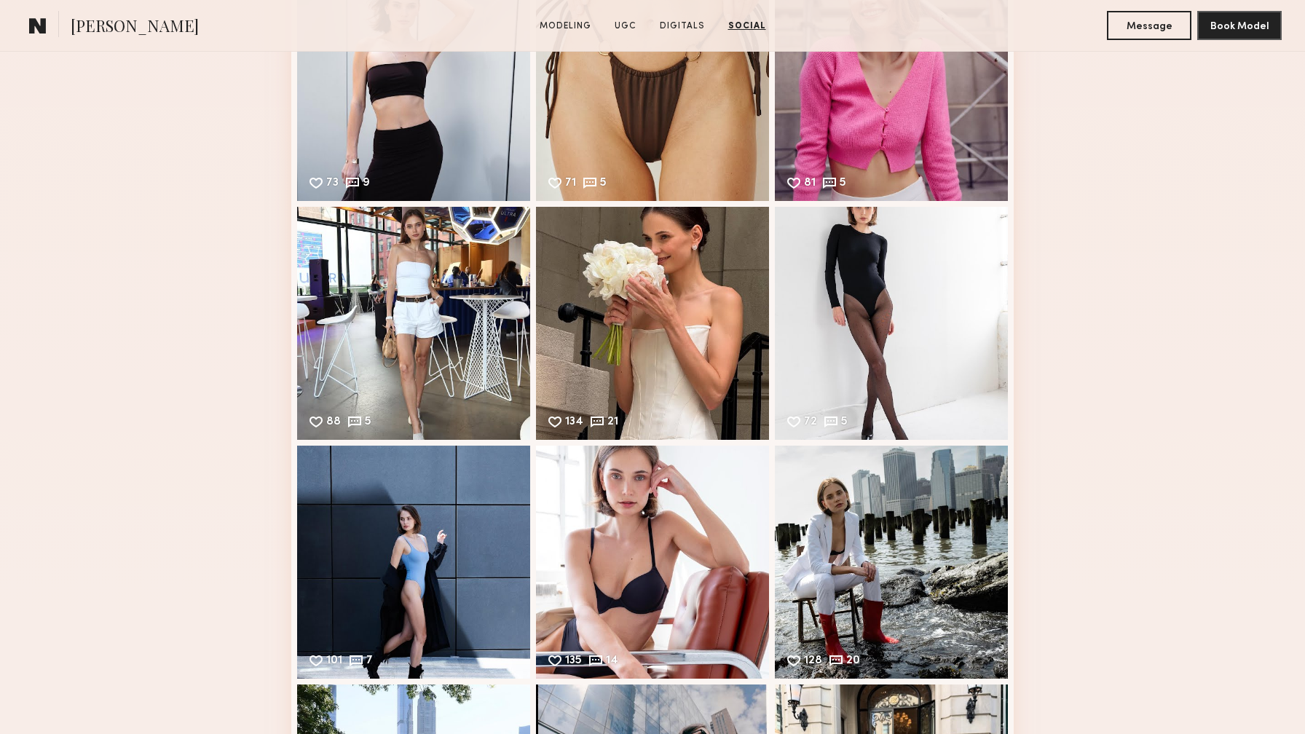
scroll to position [2913, 0]
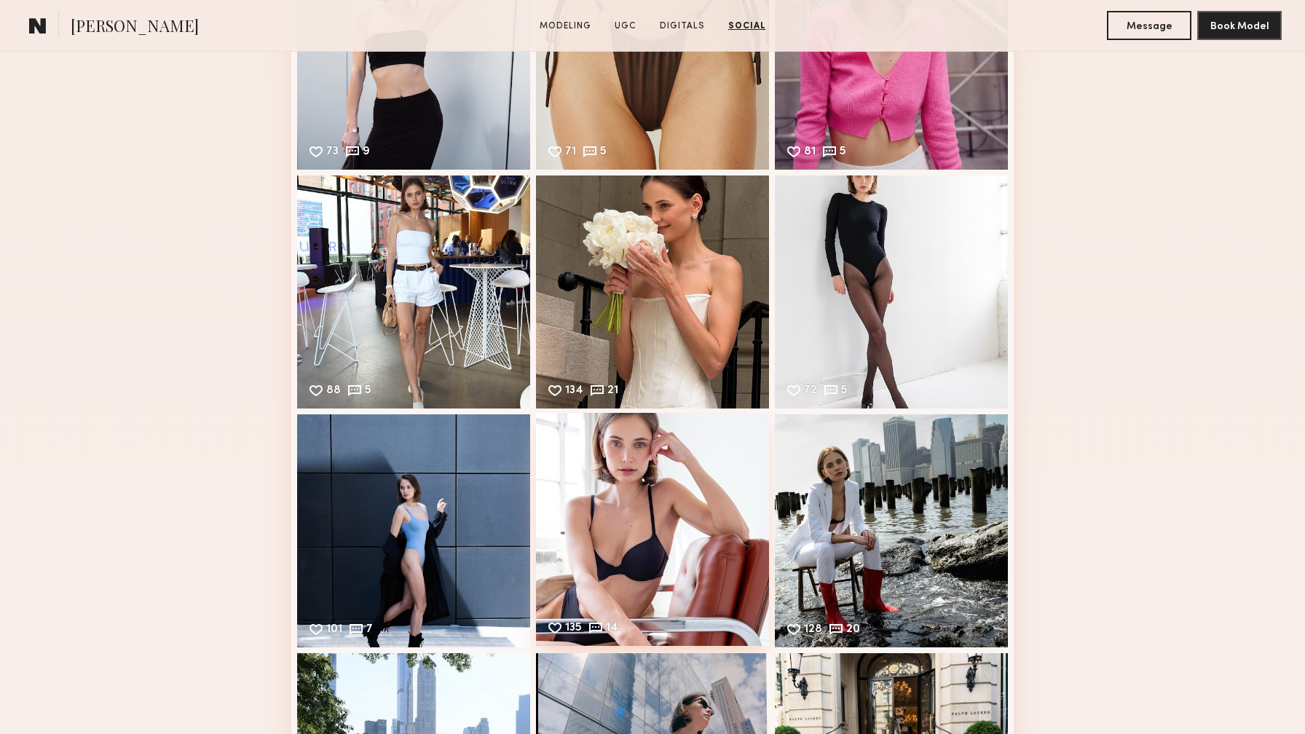
click at [664, 507] on div "135 14 Likes & comments displayed to show model’s engagement" at bounding box center [652, 529] width 233 height 233
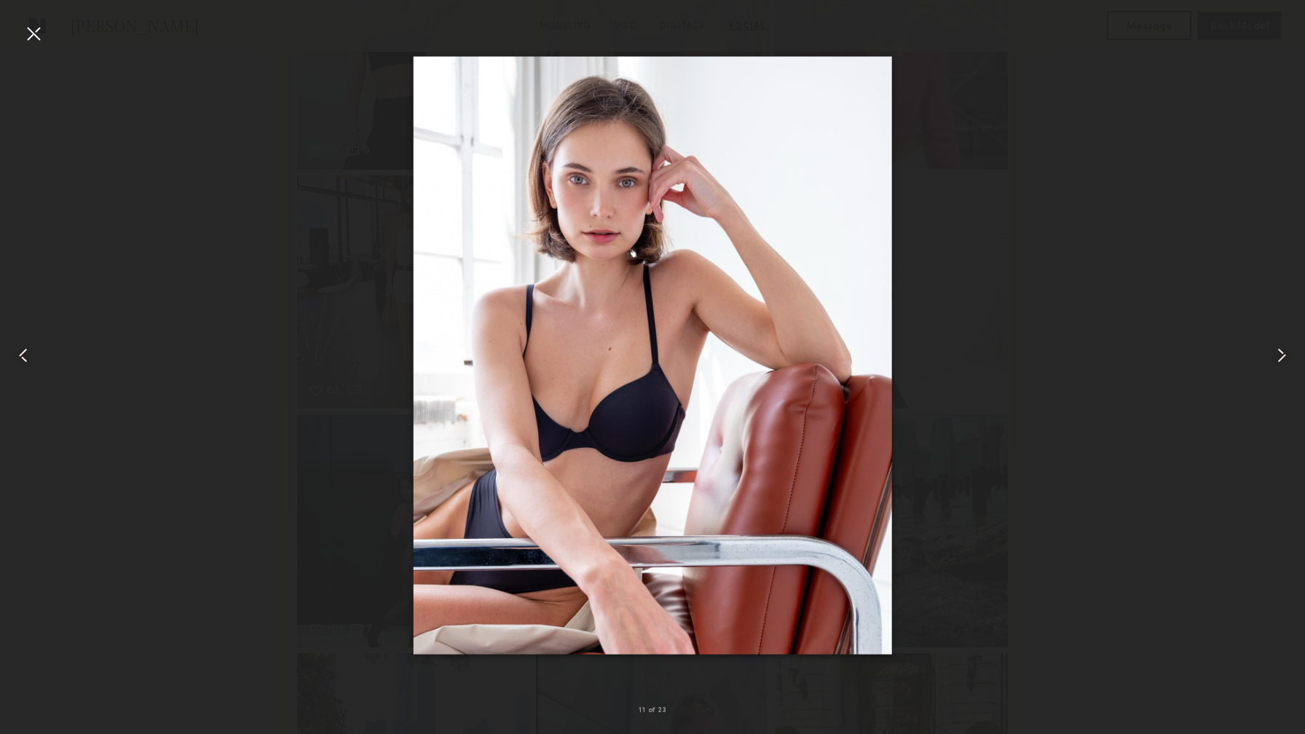
click at [31, 36] on div at bounding box center [33, 33] width 23 height 23
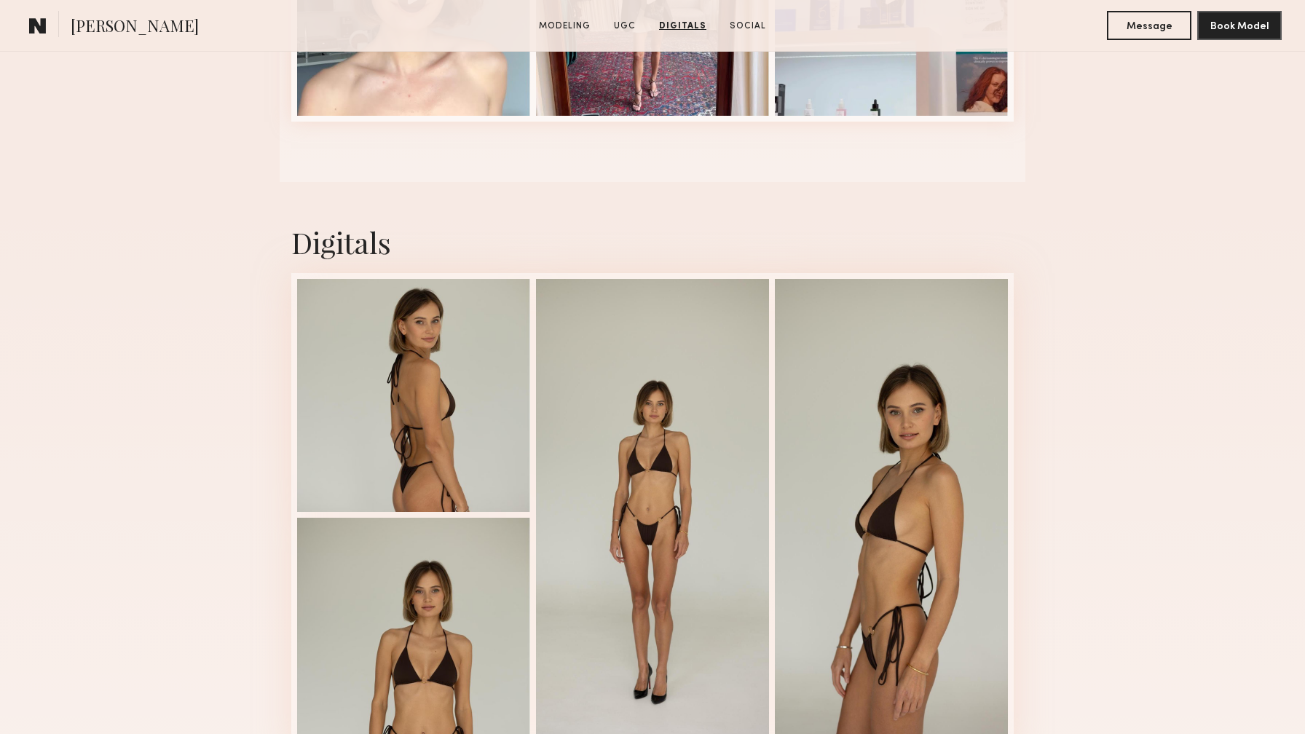
scroll to position [1671, 0]
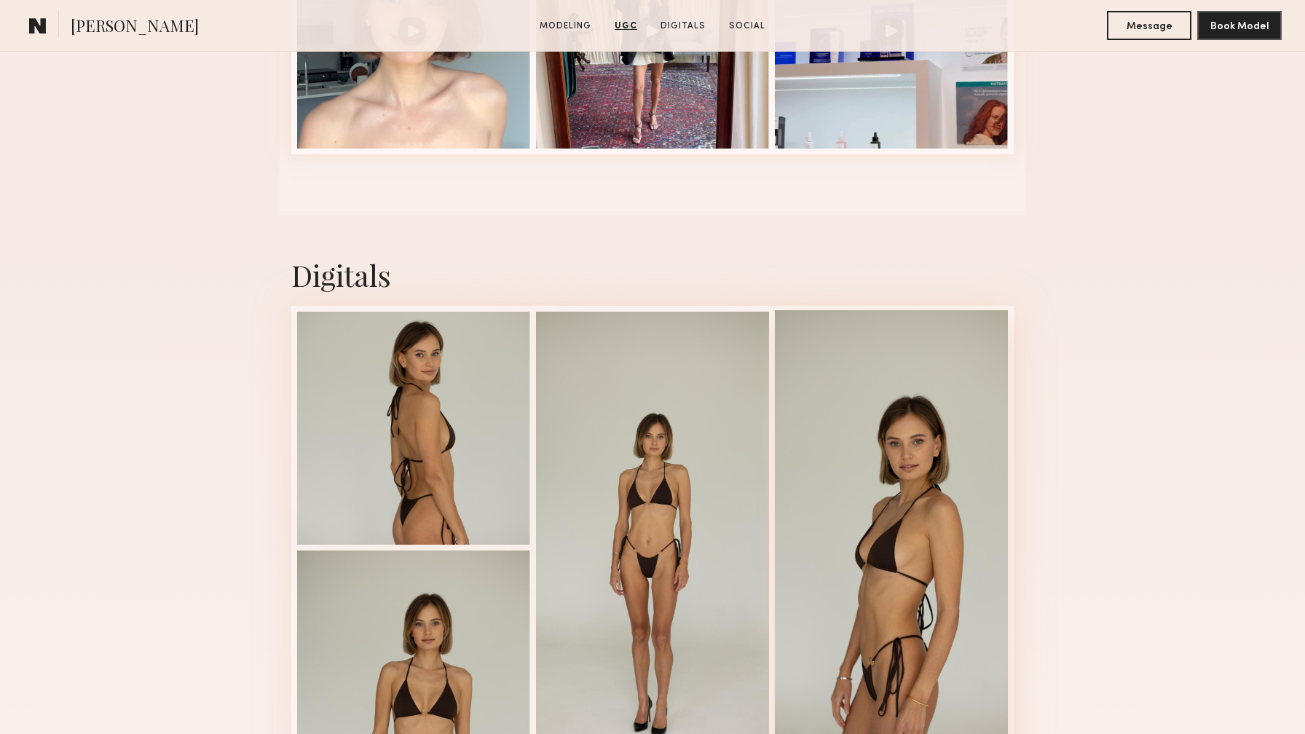
click at [910, 494] on div at bounding box center [891, 546] width 233 height 472
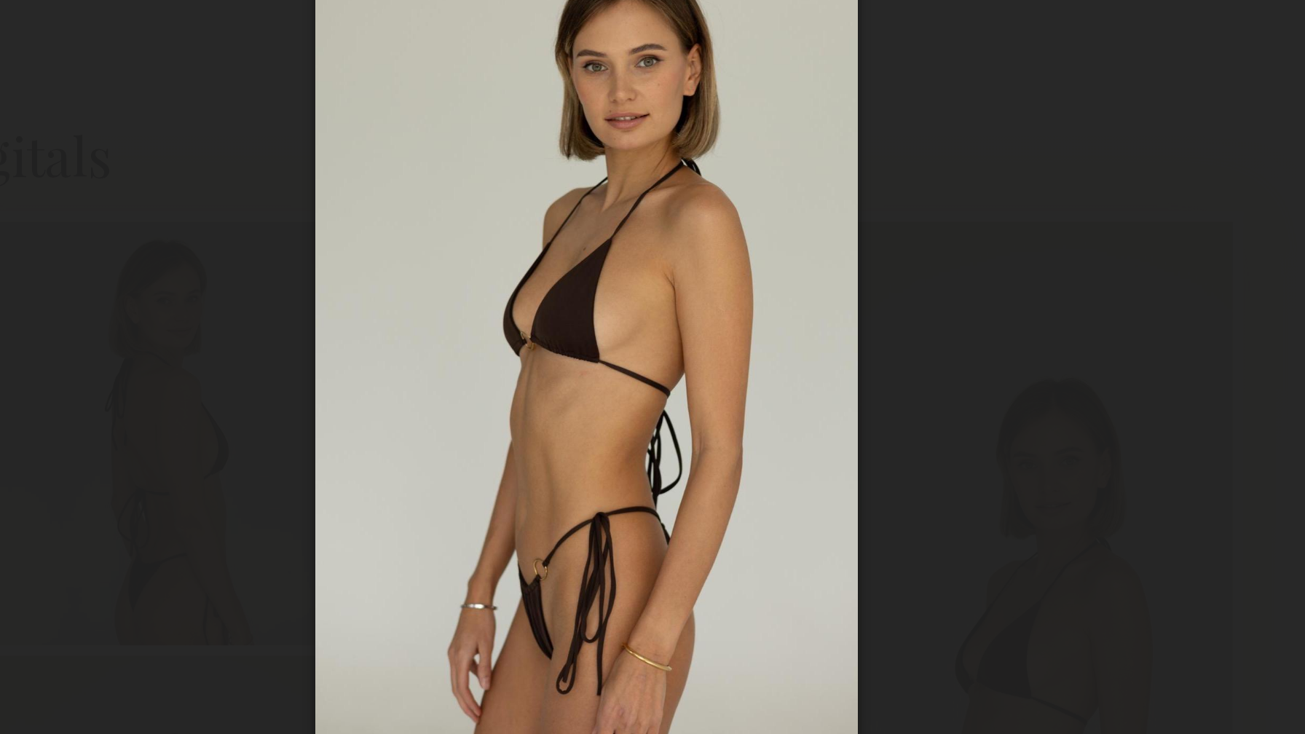
click at [417, 323] on div at bounding box center [652, 355] width 1305 height 664
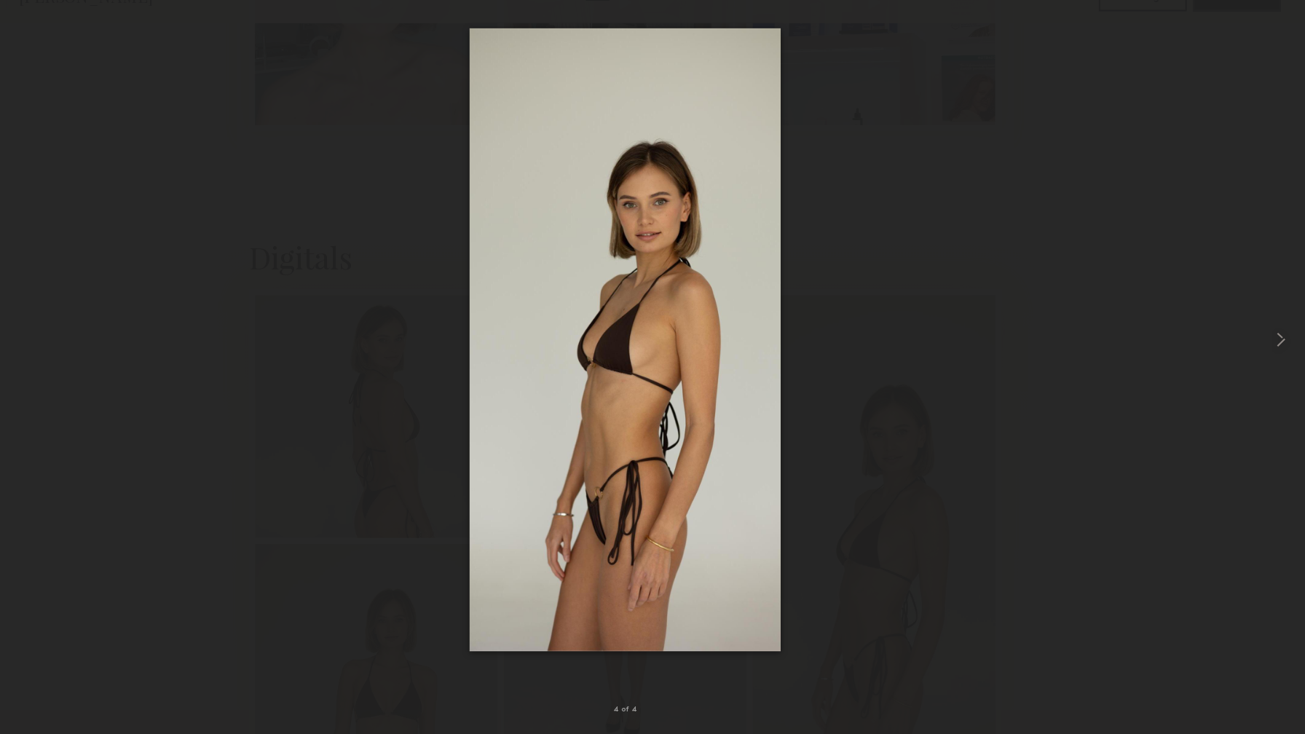
scroll to position [1697, 0]
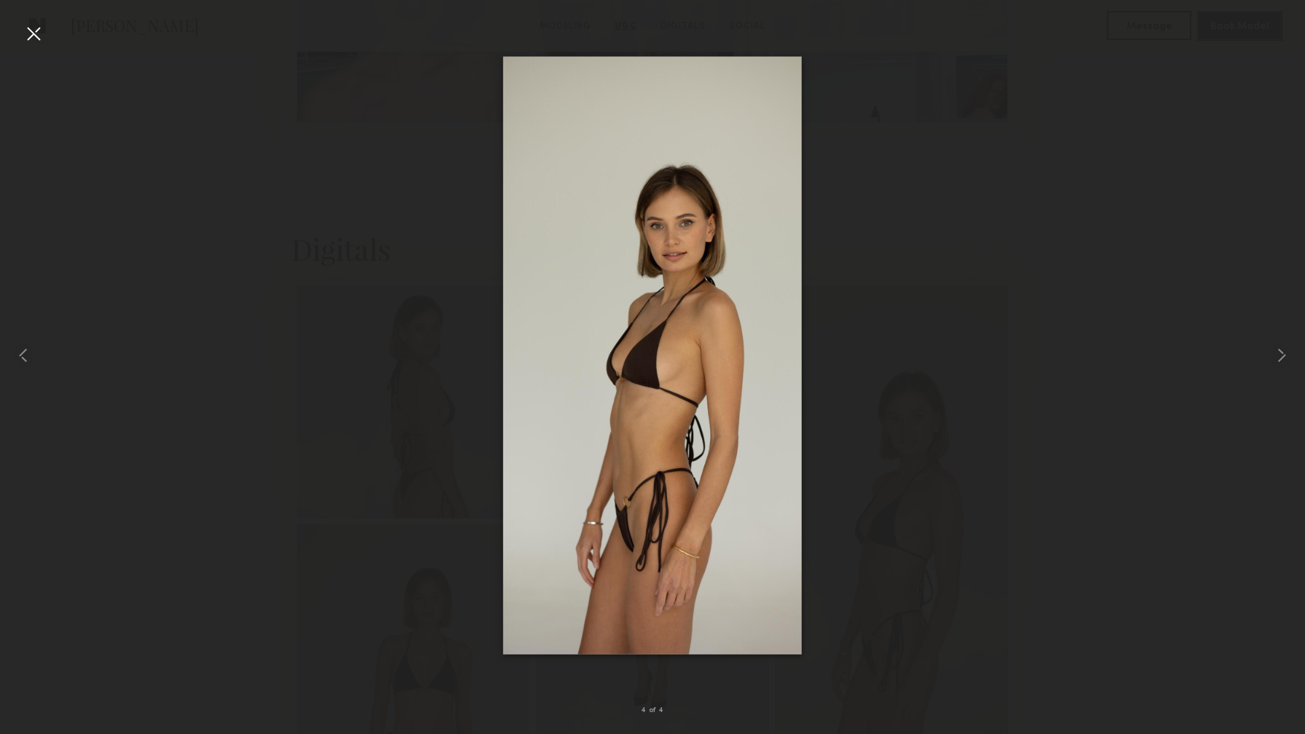
click at [35, 39] on div at bounding box center [33, 33] width 23 height 23
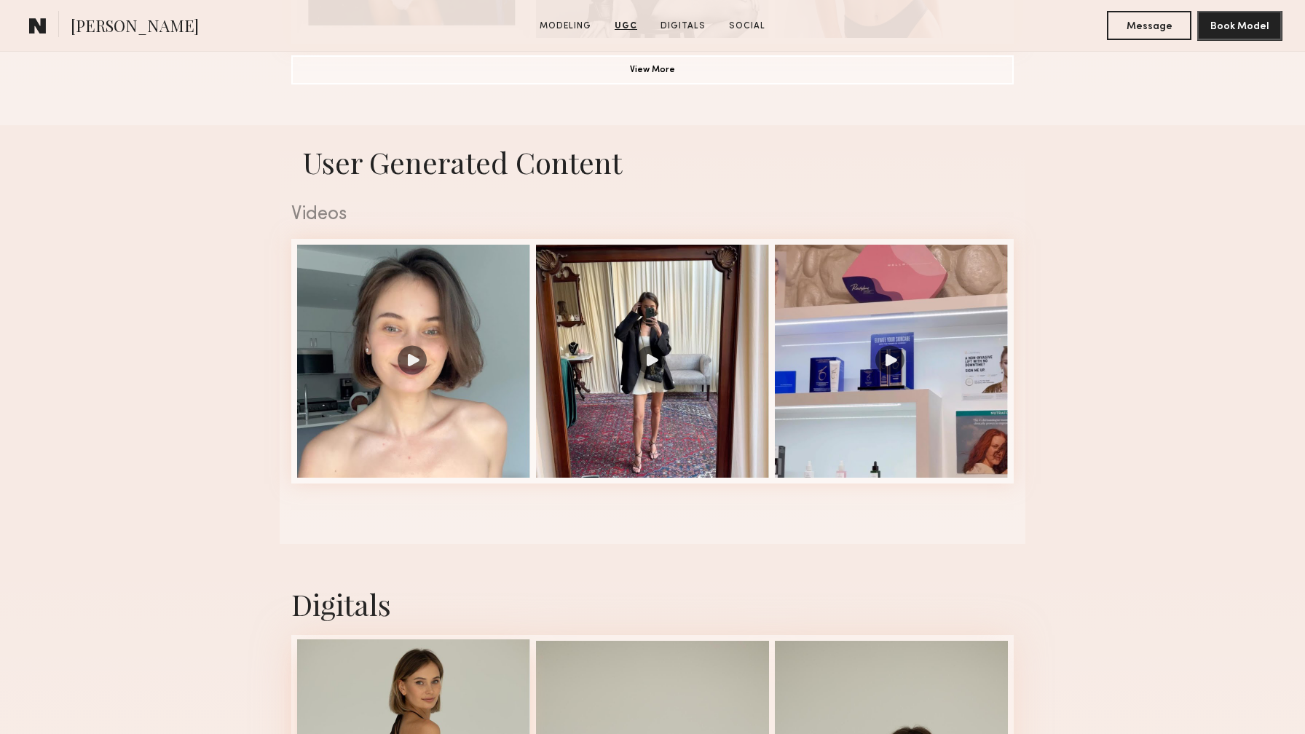
scroll to position [1303, 0]
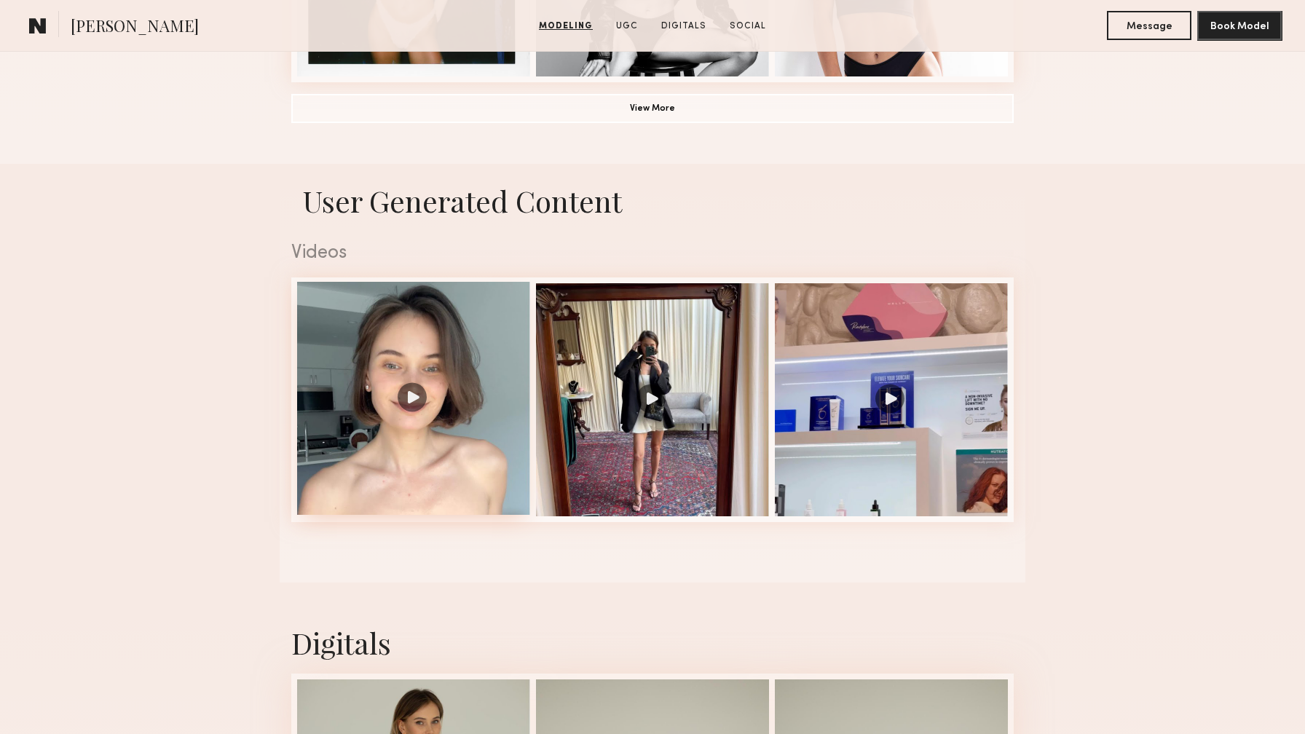
click at [425, 394] on div at bounding box center [413, 398] width 233 height 233
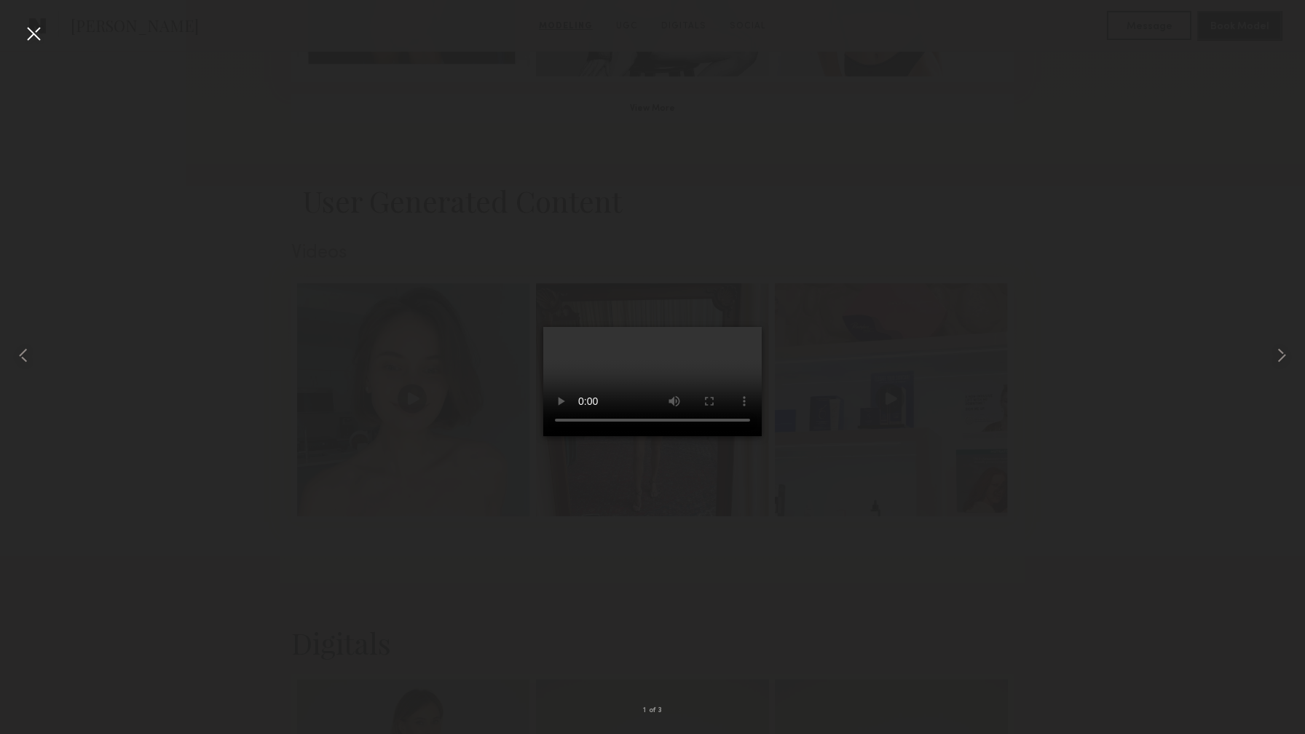
click at [36, 30] on div at bounding box center [33, 33] width 23 height 23
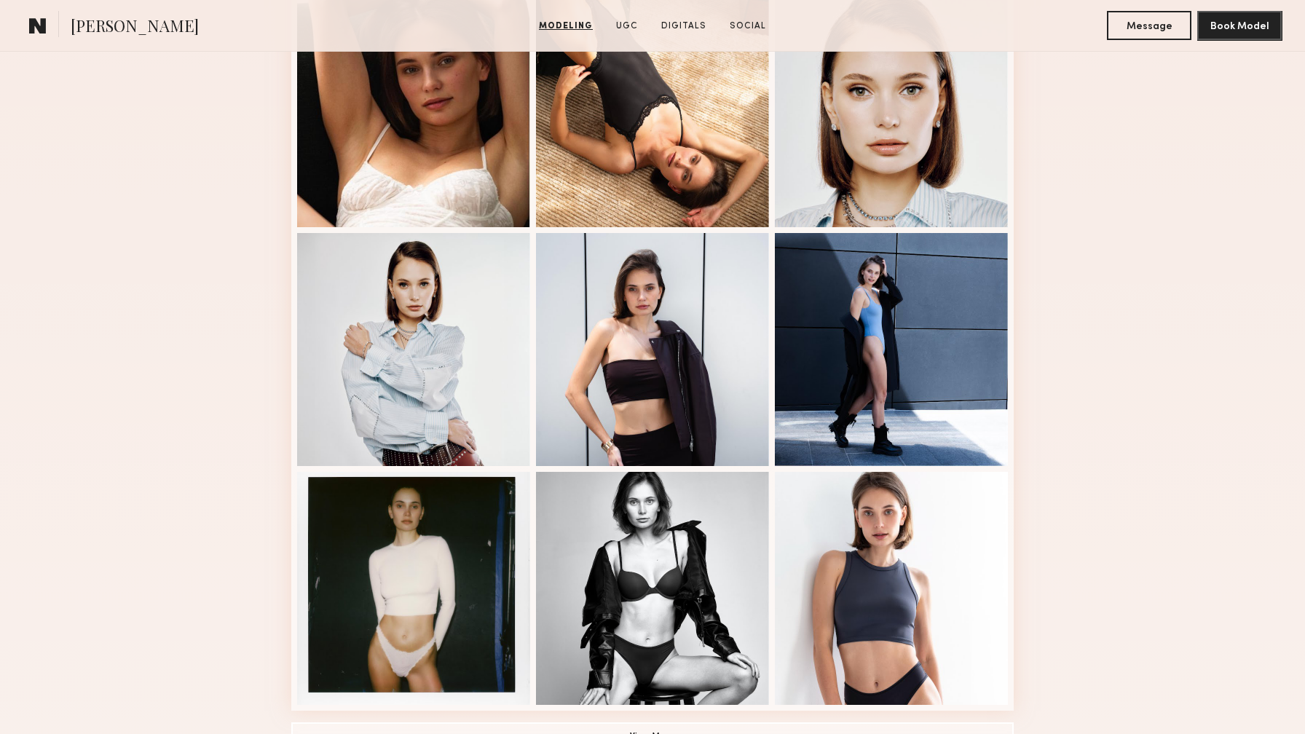
scroll to position [0, 0]
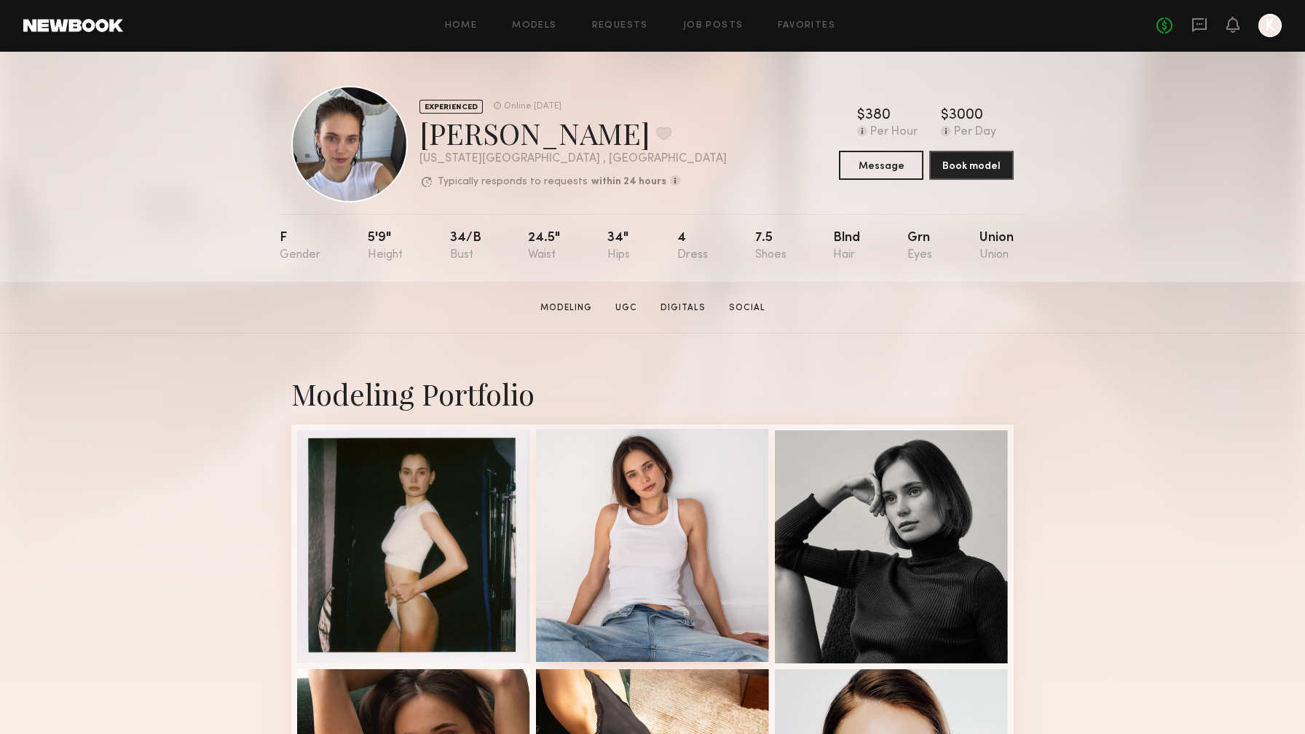
click at [700, 580] on div at bounding box center [652, 545] width 233 height 233
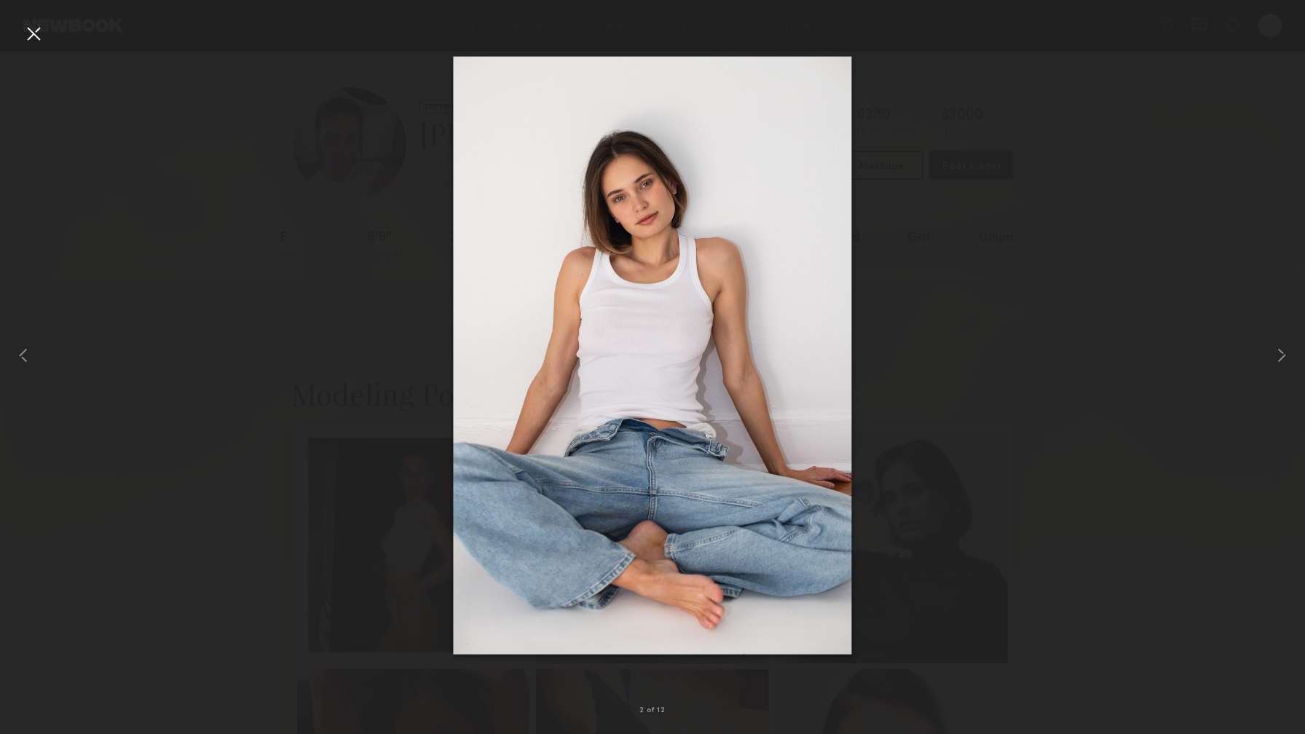
click at [36, 25] on div at bounding box center [33, 33] width 23 height 23
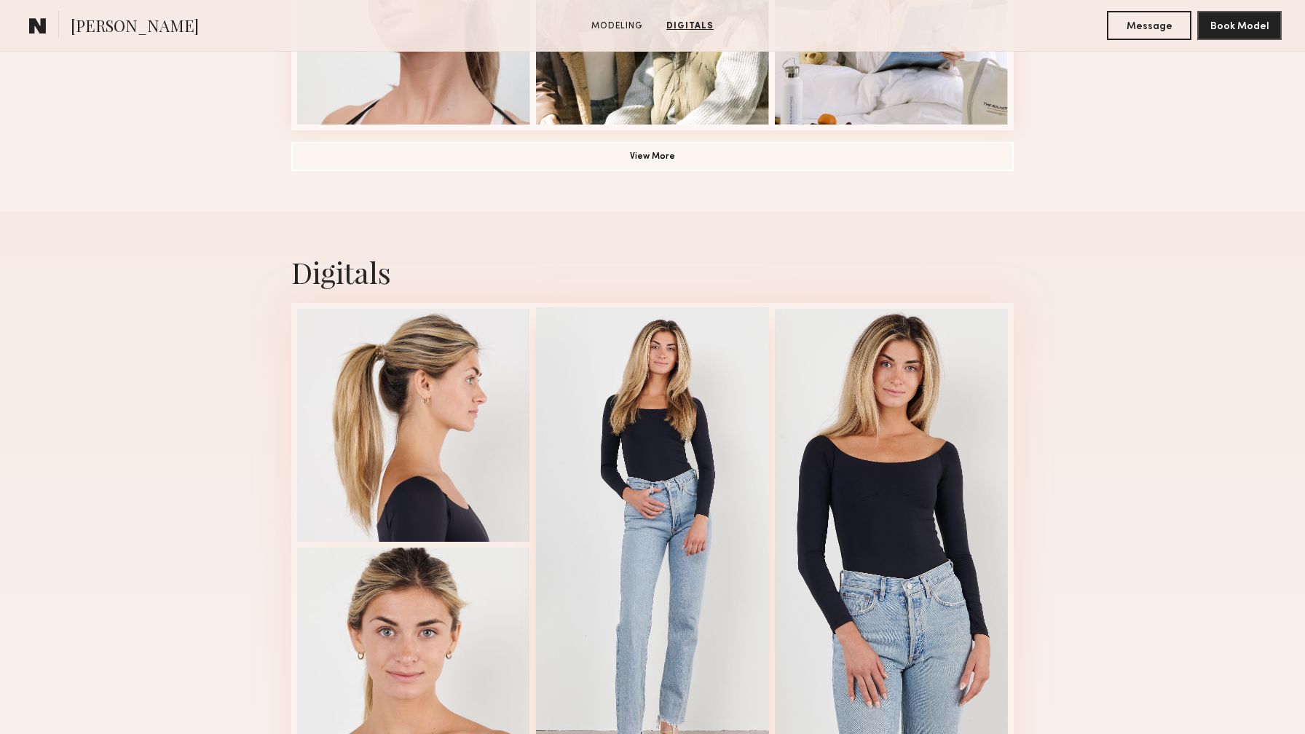
scroll to position [1227, 0]
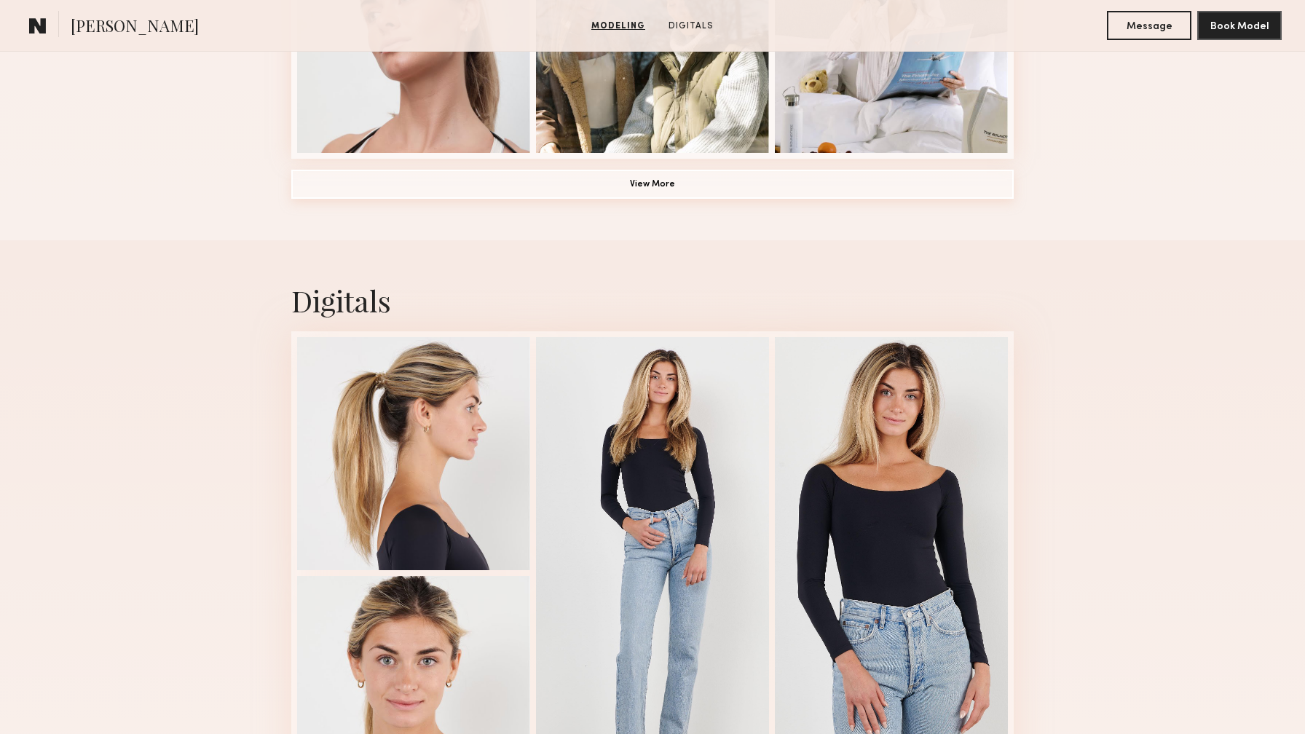
click at [580, 176] on button "View More" at bounding box center [652, 184] width 722 height 29
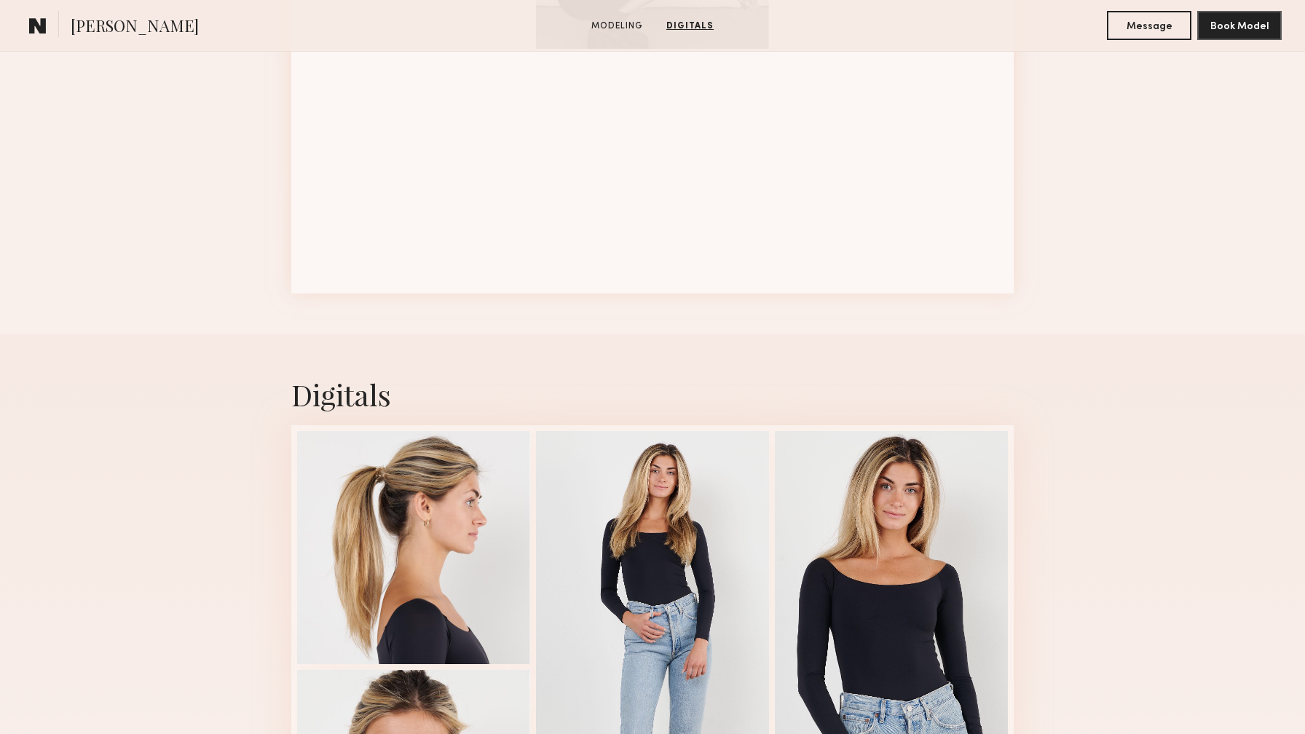
scroll to position [1952, 0]
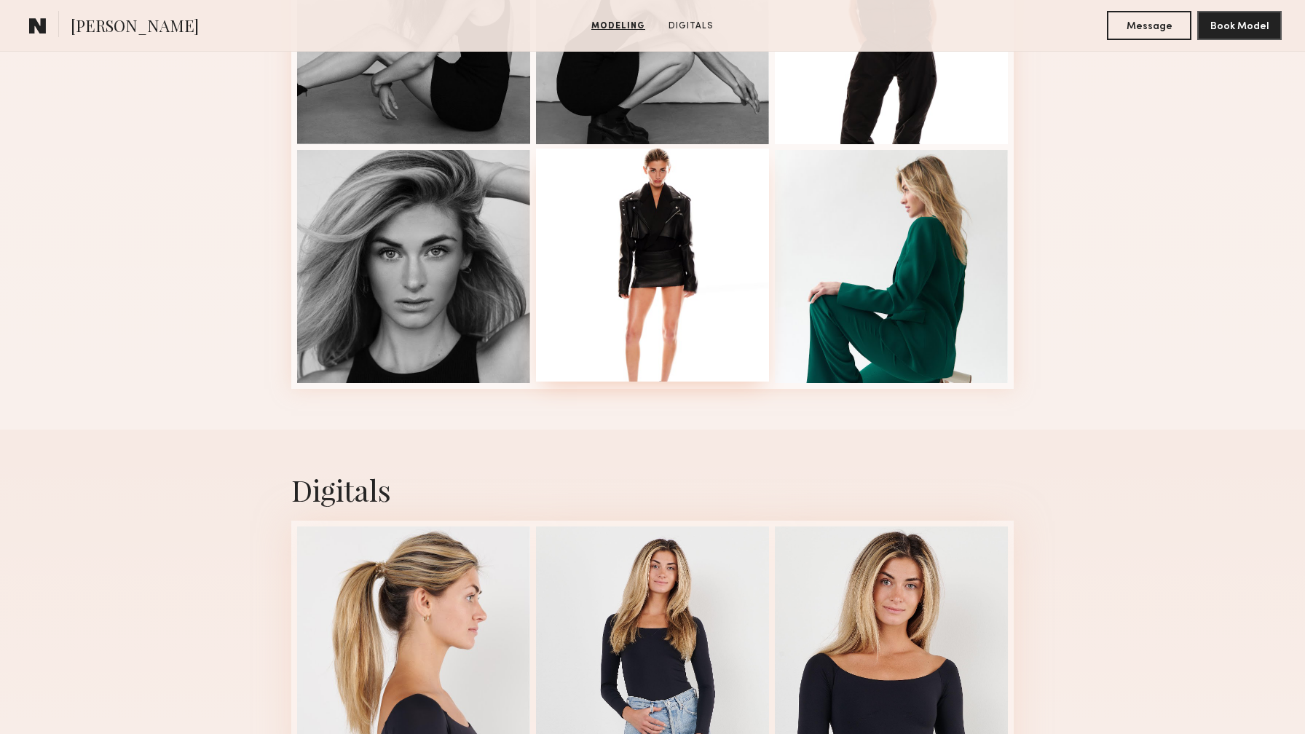
click at [634, 236] on div at bounding box center [652, 265] width 233 height 233
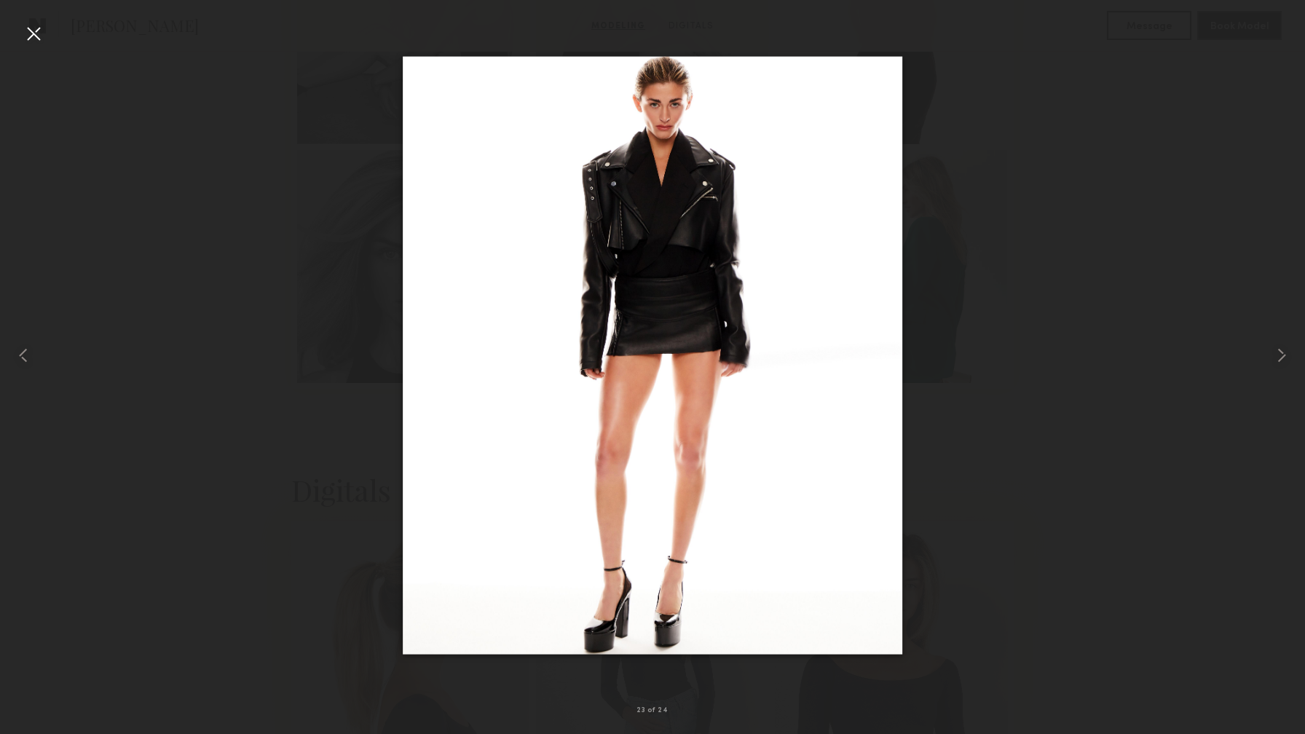
click at [248, 155] on div at bounding box center [652, 355] width 1305 height 664
click at [26, 33] on div at bounding box center [33, 33] width 23 height 23
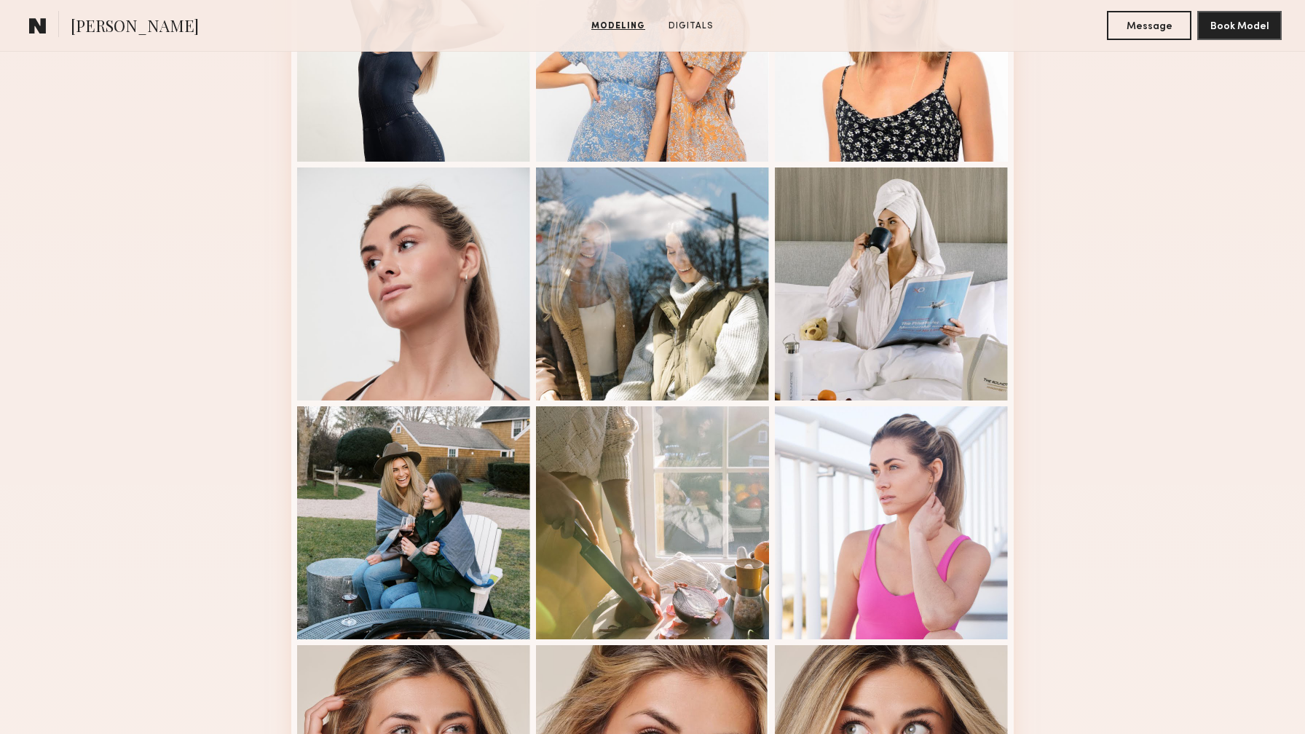
scroll to position [556, 0]
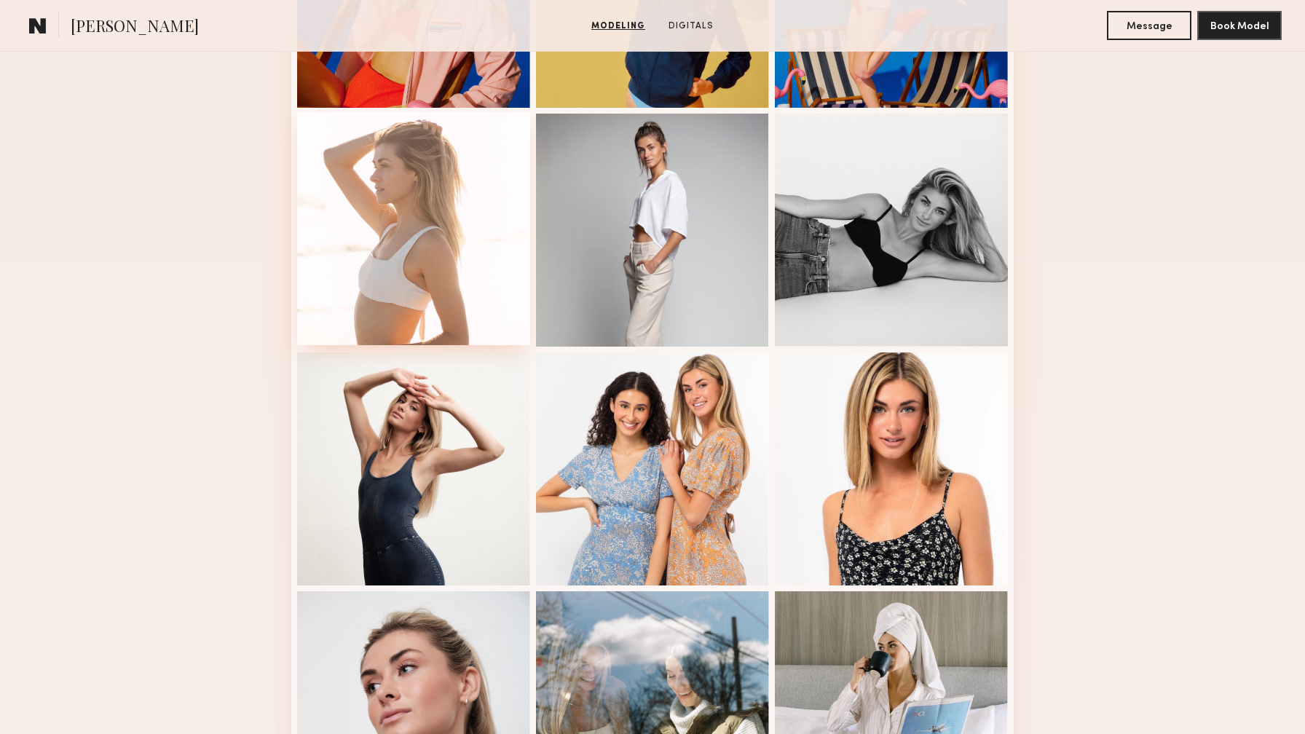
click at [411, 277] on div at bounding box center [413, 228] width 233 height 233
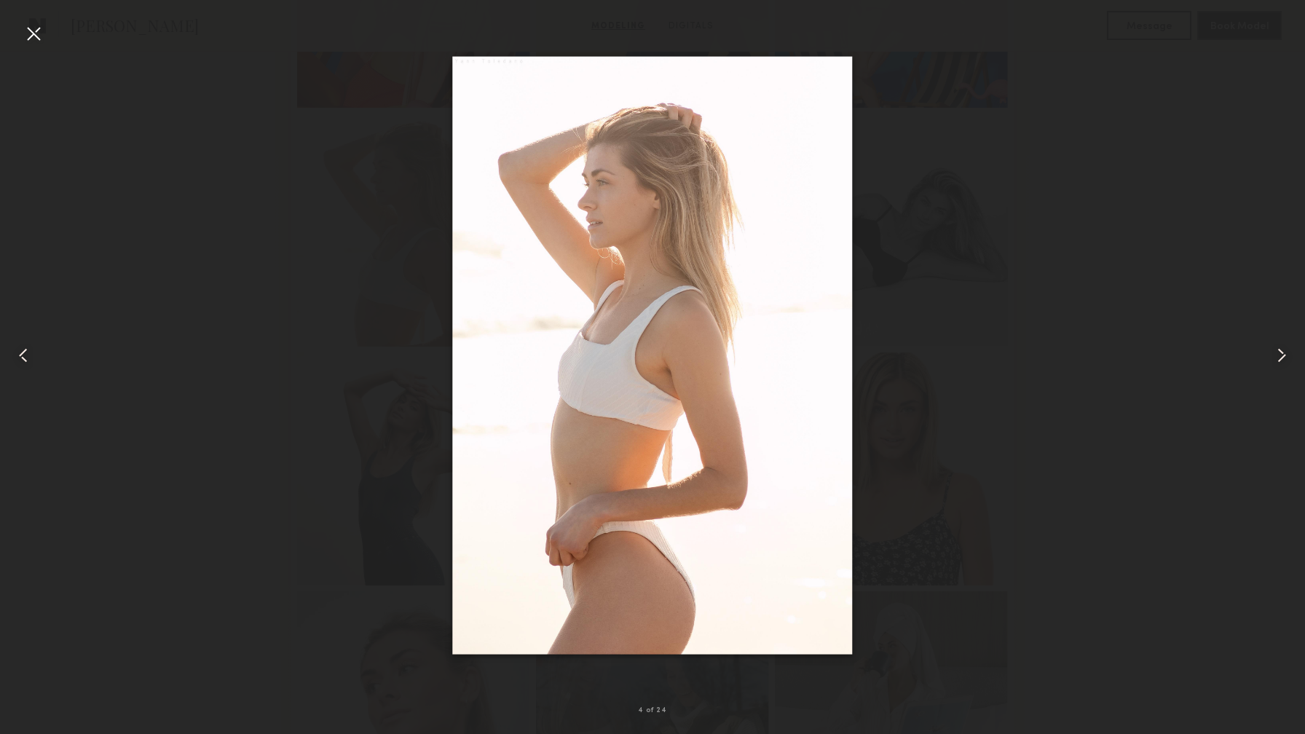
click at [37, 31] on div at bounding box center [33, 33] width 23 height 23
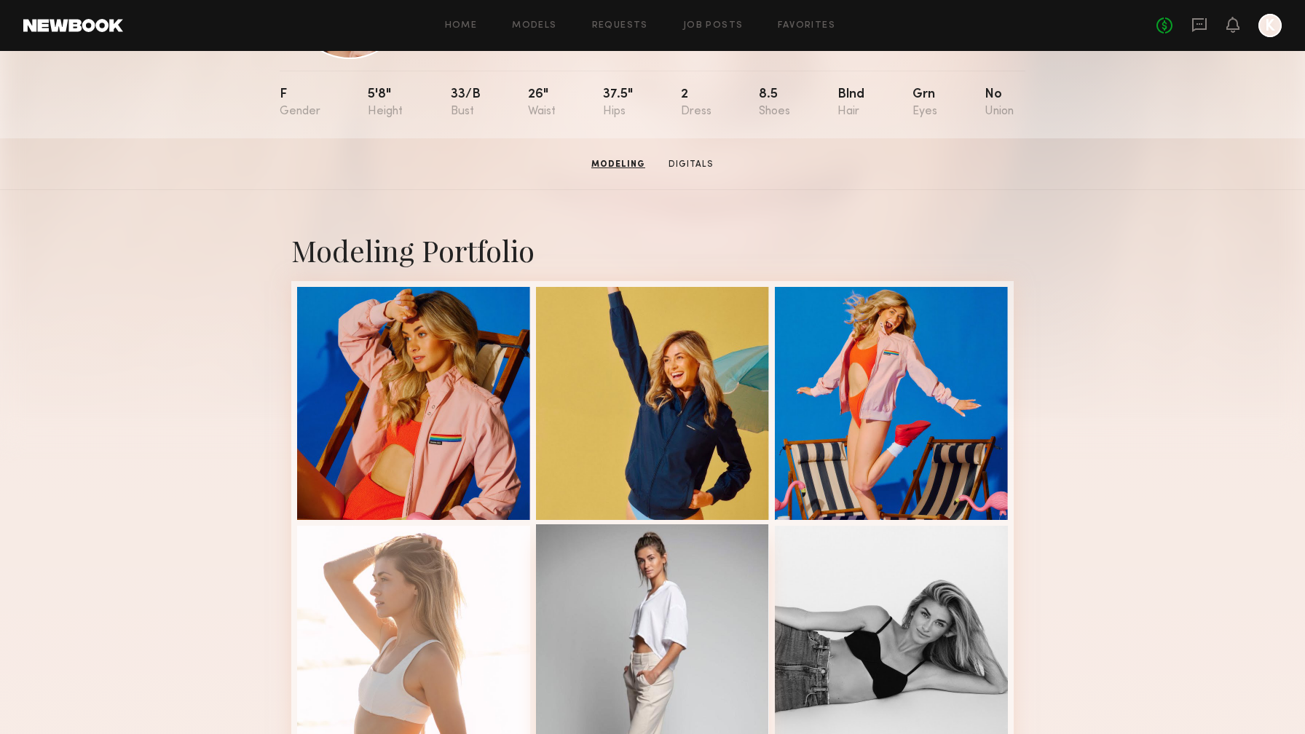
scroll to position [33, 0]
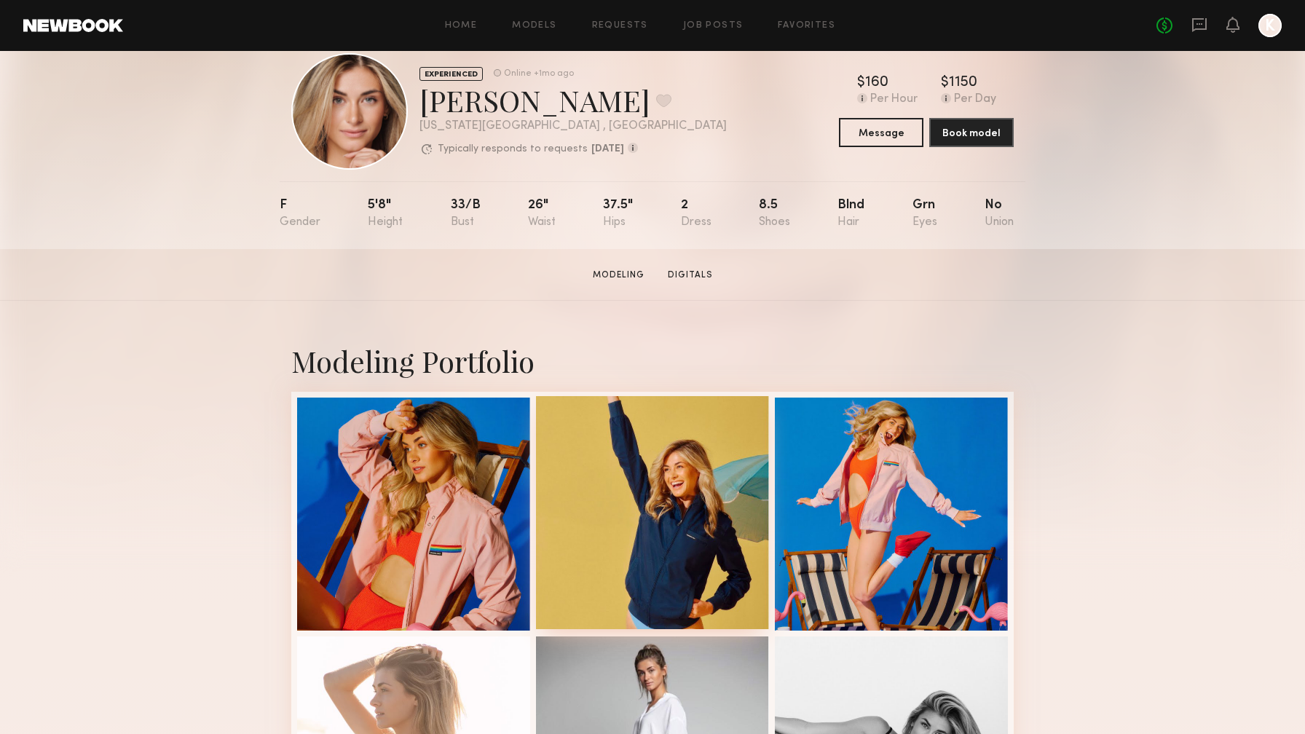
click at [670, 508] on div at bounding box center [652, 512] width 233 height 233
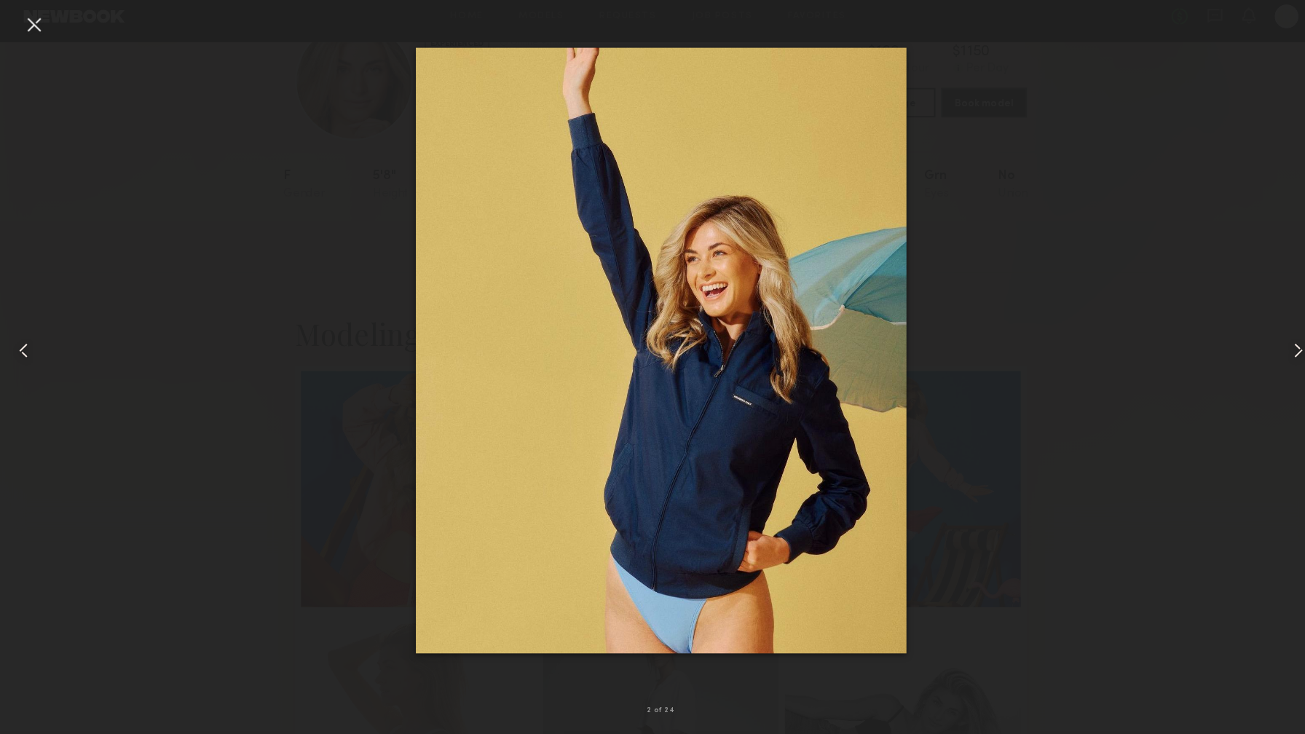
scroll to position [57, 0]
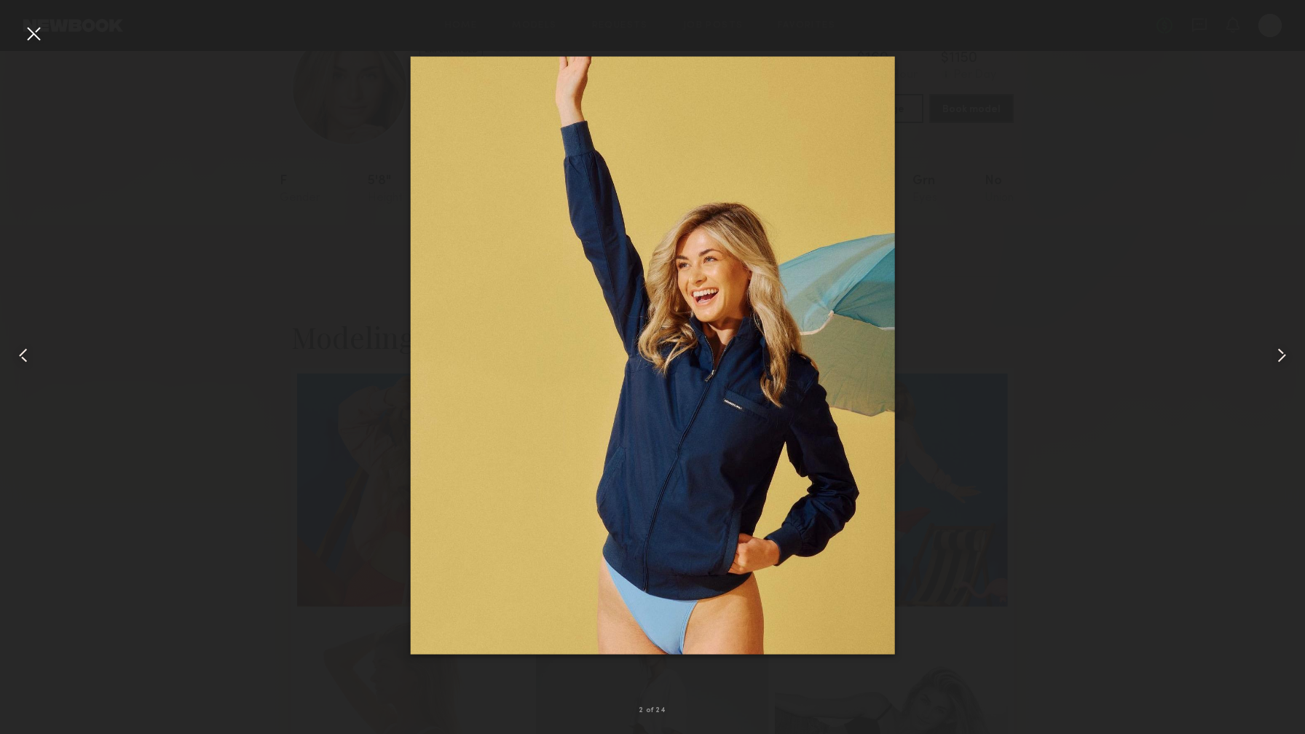
click at [23, 33] on div at bounding box center [33, 33] width 23 height 23
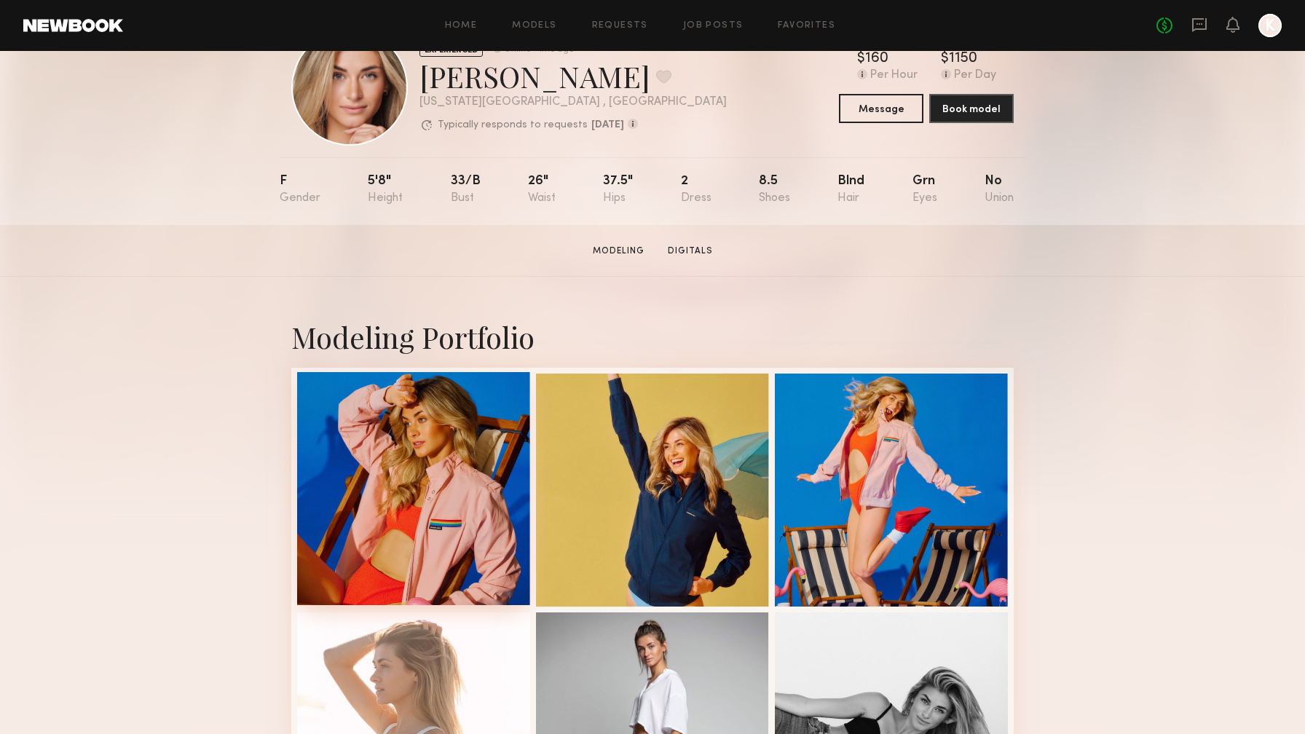
click at [421, 519] on div at bounding box center [413, 488] width 233 height 233
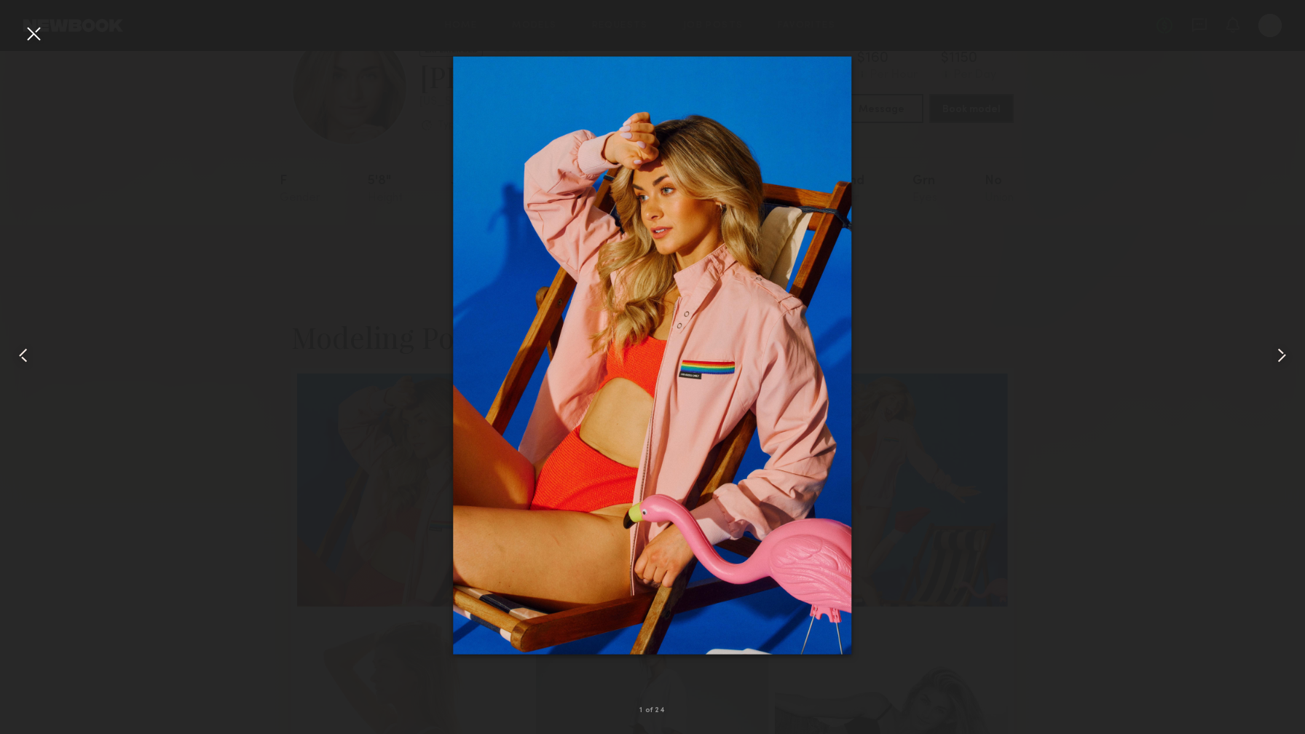
click at [30, 32] on div at bounding box center [33, 33] width 23 height 23
